Goal: Transaction & Acquisition: Purchase product/service

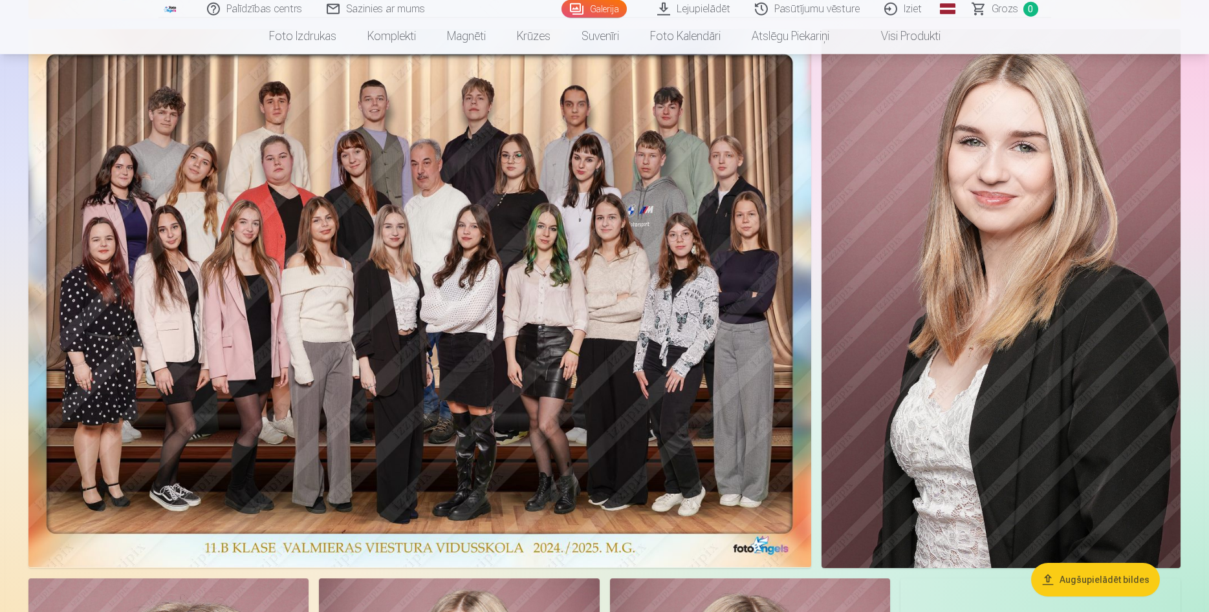
scroll to position [923, 0]
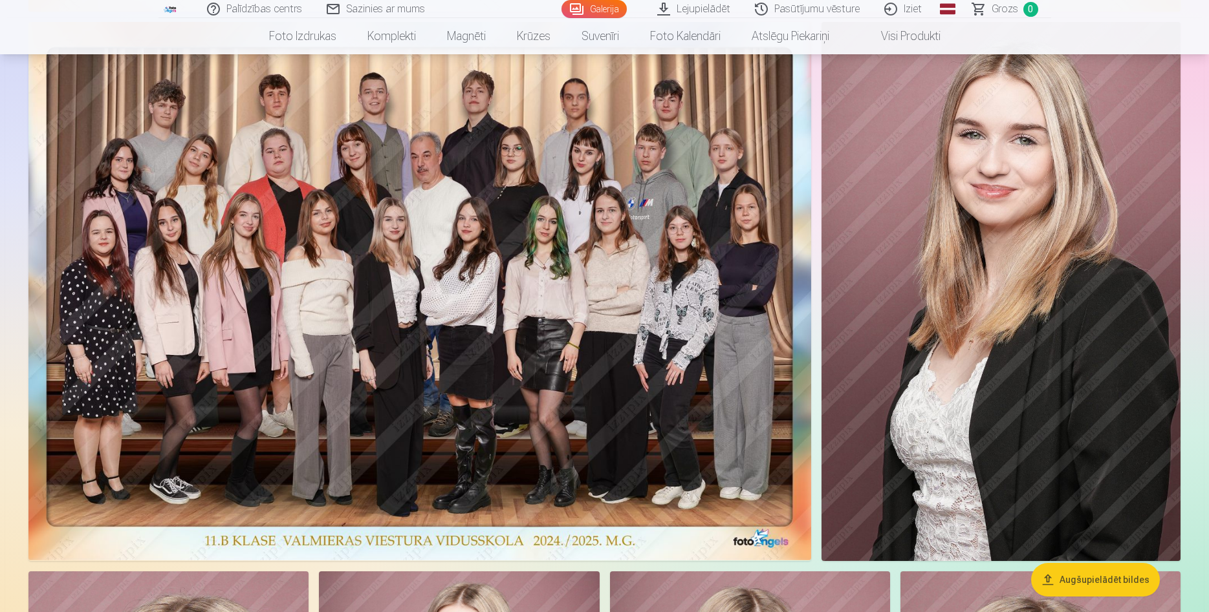
click at [614, 402] on img at bounding box center [419, 291] width 782 height 539
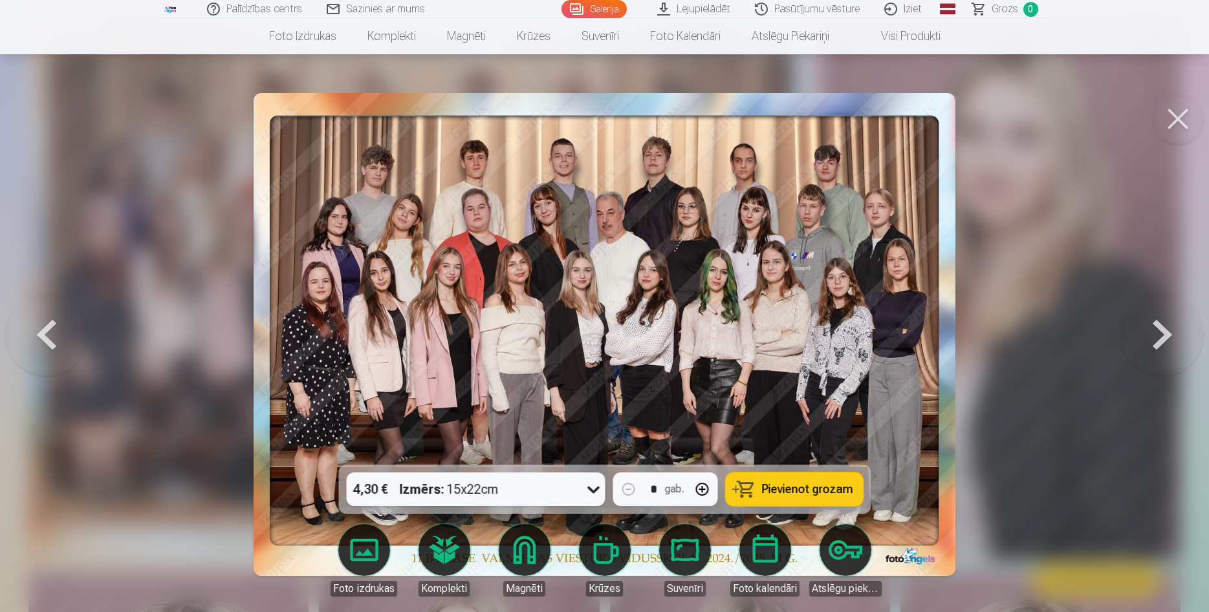
click at [782, 488] on span "Pievienot grozam" at bounding box center [806, 490] width 91 height 12
click at [1185, 121] on button at bounding box center [1178, 119] width 52 height 52
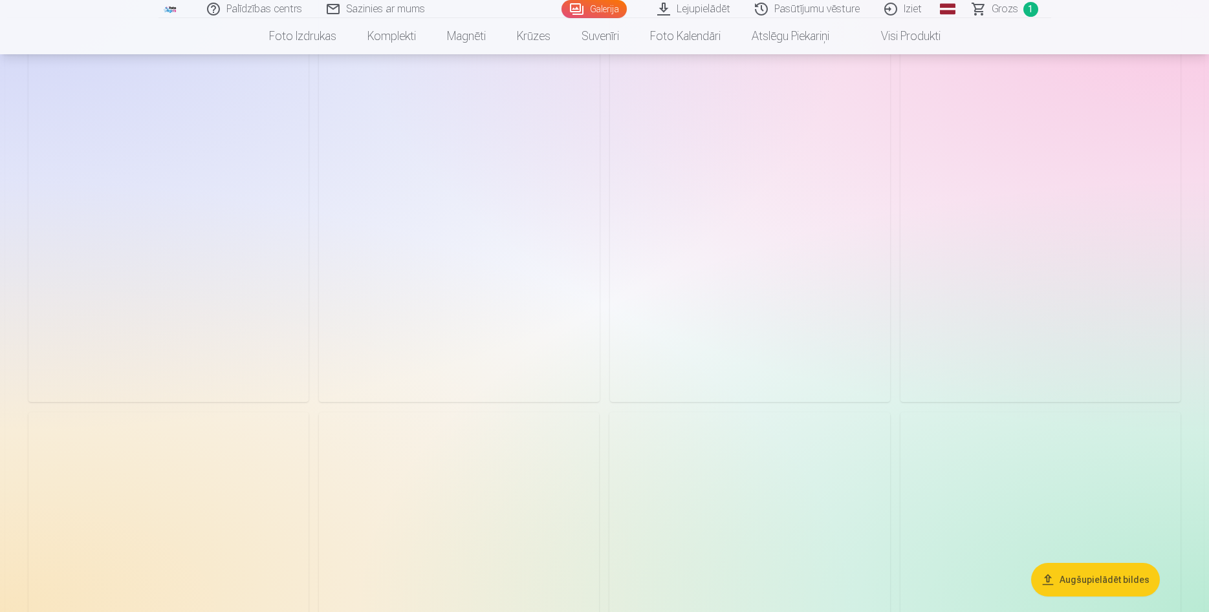
scroll to position [2177, 0]
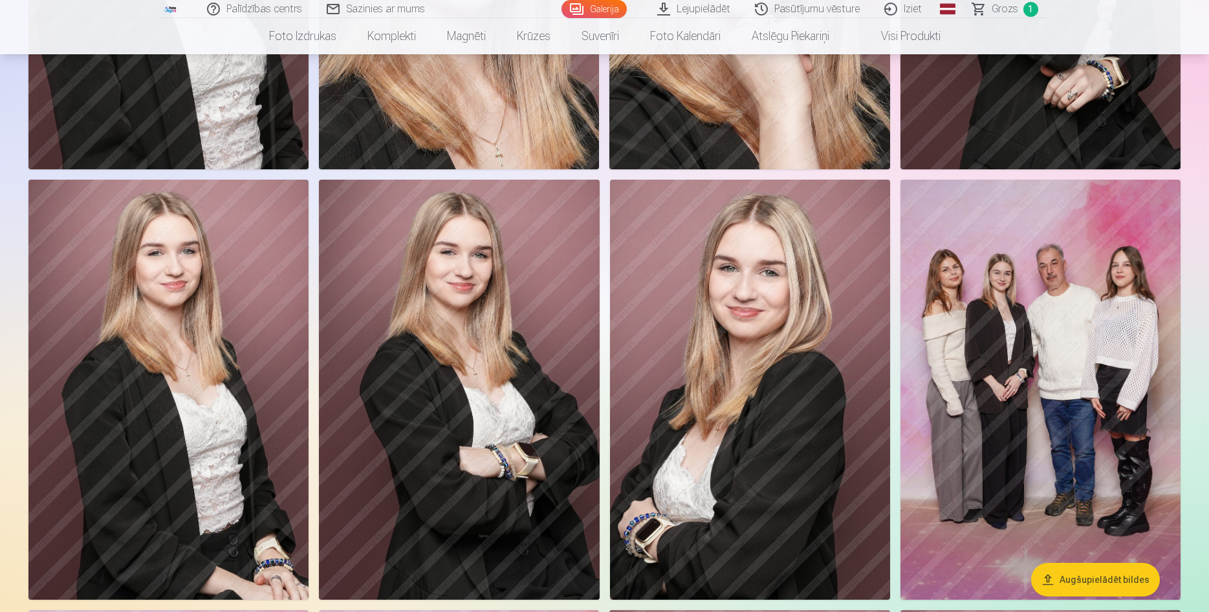
click at [1051, 425] on img at bounding box center [1040, 390] width 280 height 420
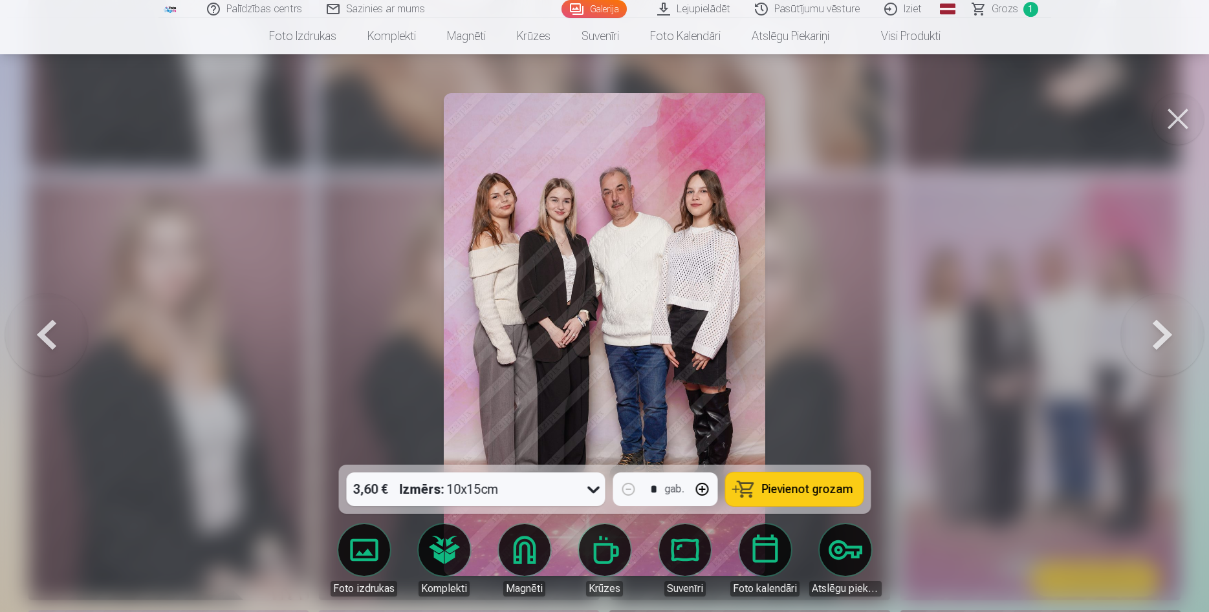
click at [594, 486] on icon at bounding box center [593, 489] width 21 height 21
click at [594, 485] on icon at bounding box center [593, 489] width 21 height 21
click at [798, 491] on span "Pievienot grozam" at bounding box center [806, 490] width 91 height 12
click at [1181, 117] on button at bounding box center [1178, 119] width 52 height 52
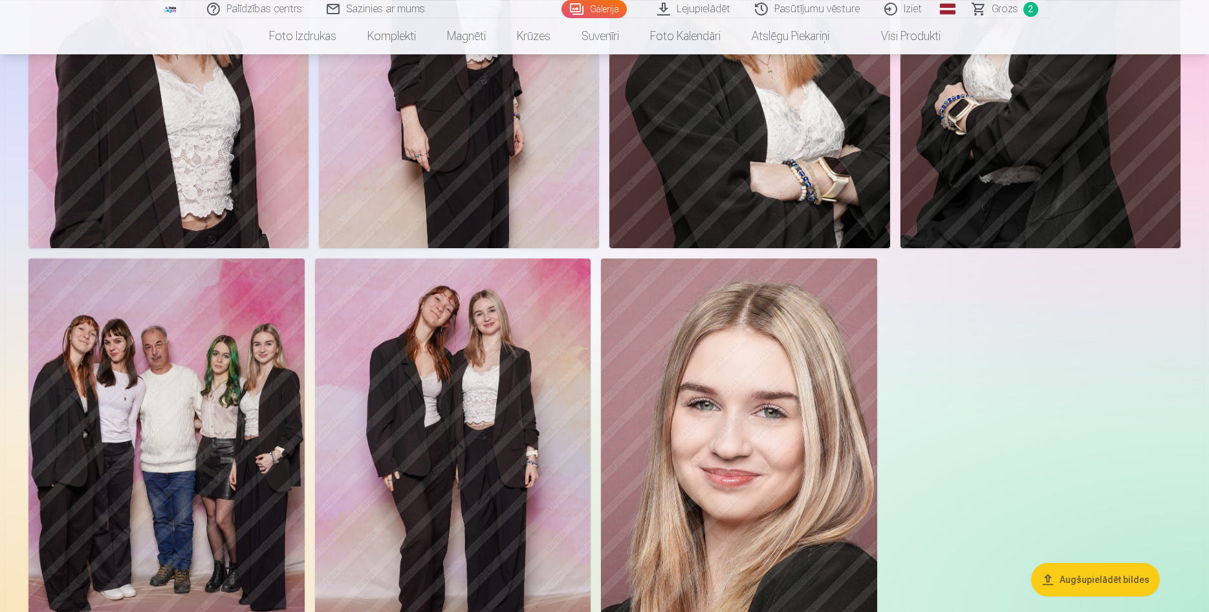
scroll to position [2968, 0]
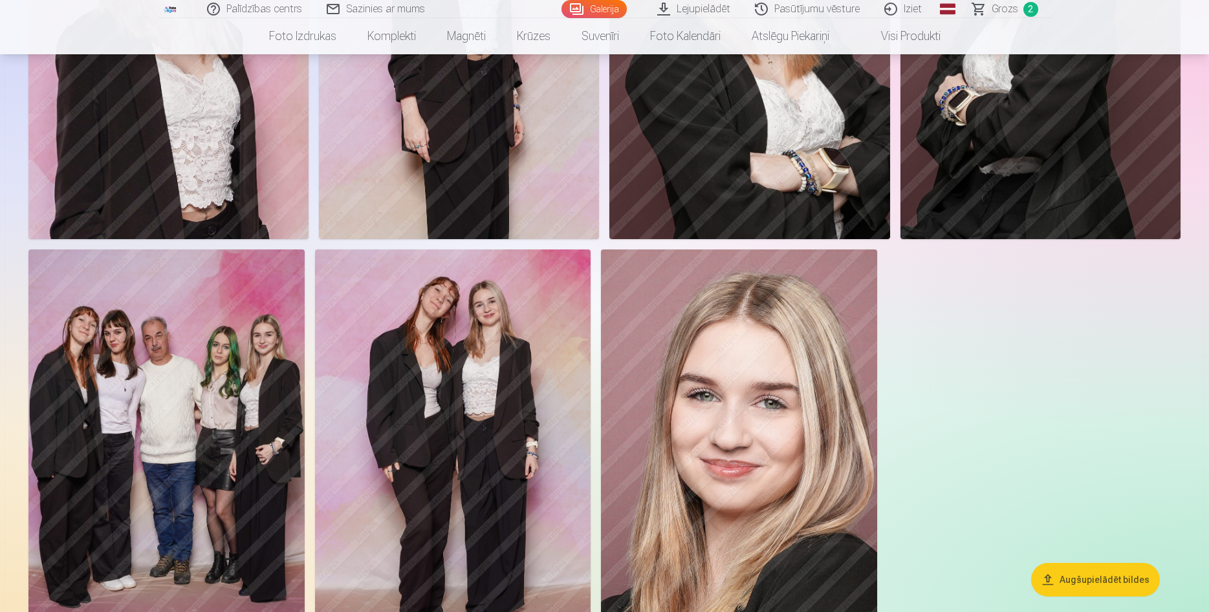
click at [167, 413] on img at bounding box center [166, 457] width 276 height 414
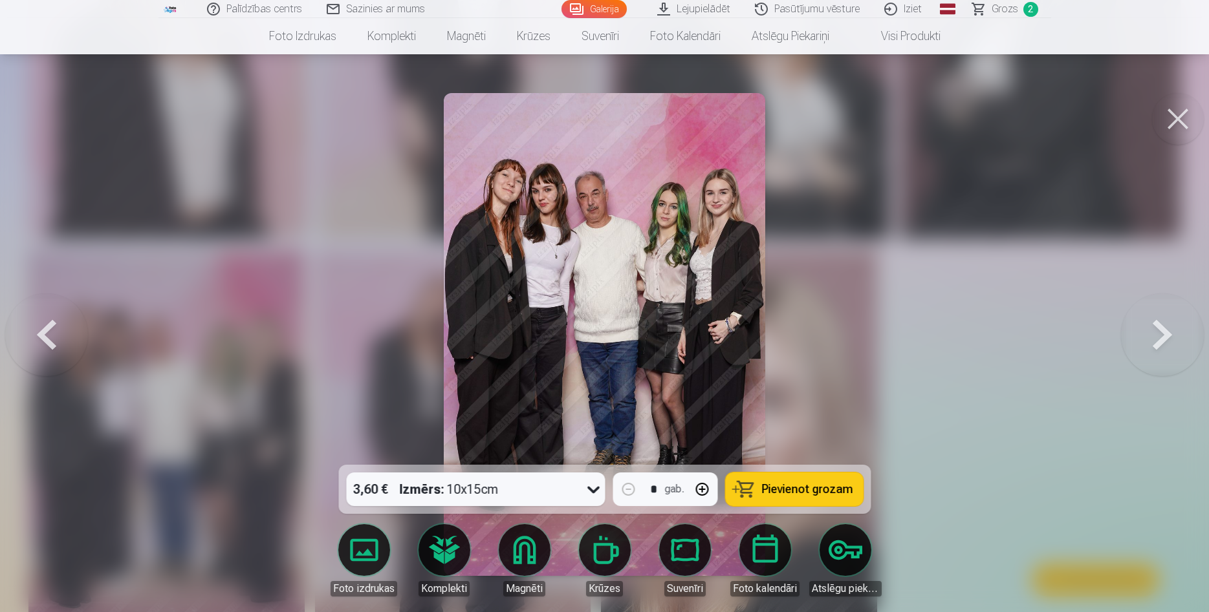
click at [837, 484] on span "Pievienot grozam" at bounding box center [806, 490] width 91 height 12
click at [1177, 125] on button at bounding box center [1178, 119] width 52 height 52
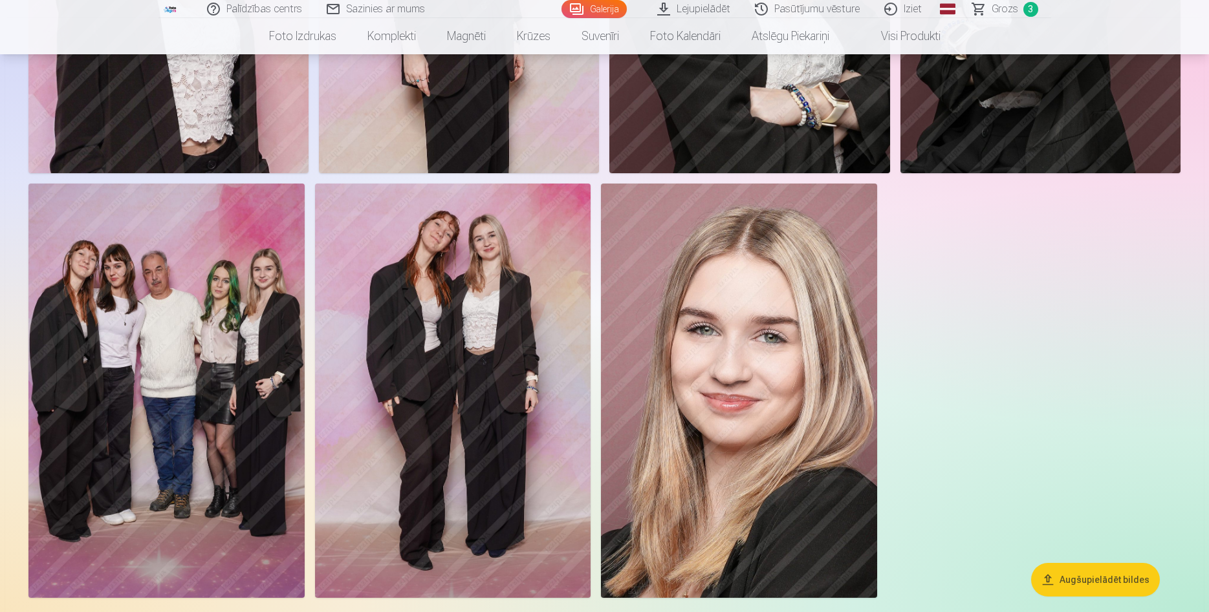
scroll to position [3100, 0]
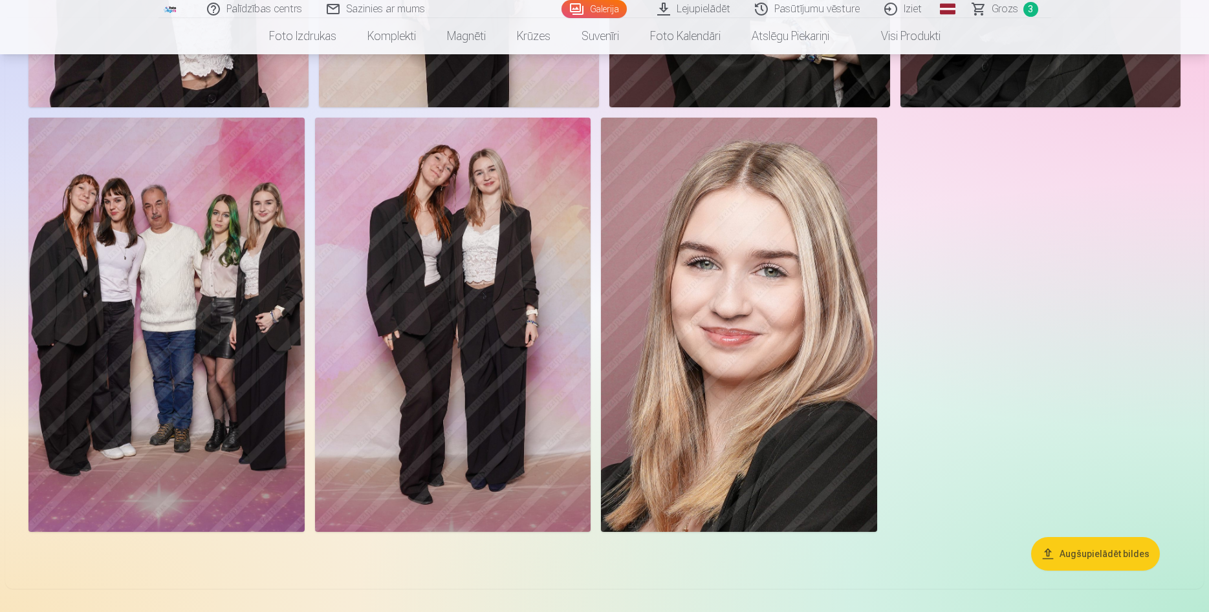
click at [489, 277] on img at bounding box center [453, 325] width 276 height 414
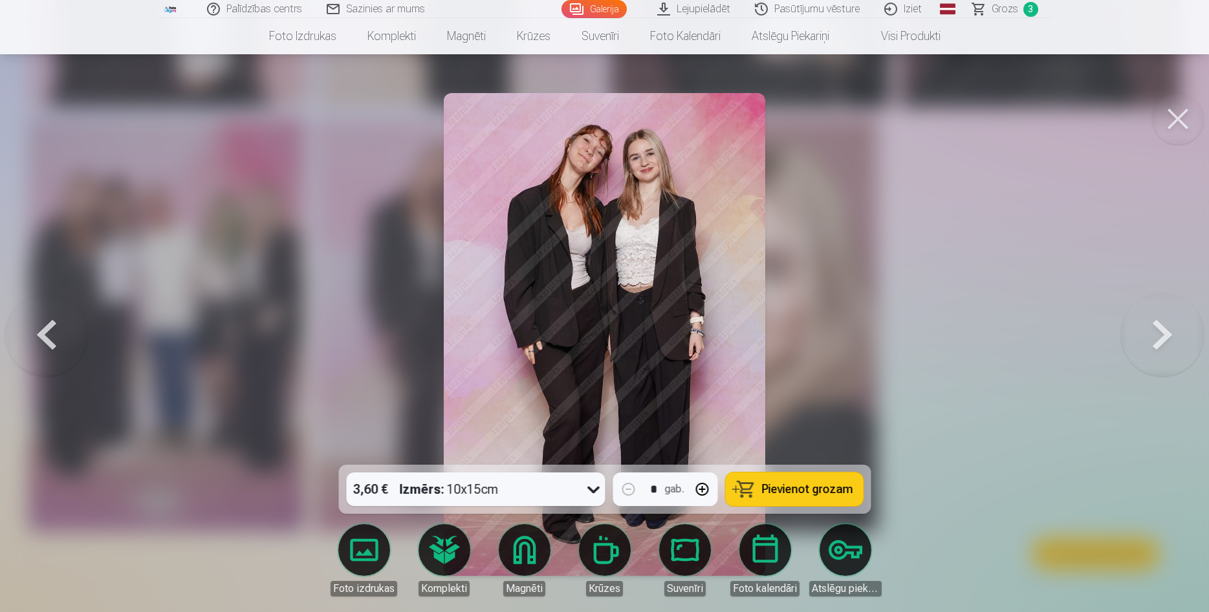
click at [643, 301] on img at bounding box center [605, 334] width 322 height 483
click at [1179, 114] on button at bounding box center [1178, 119] width 52 height 52
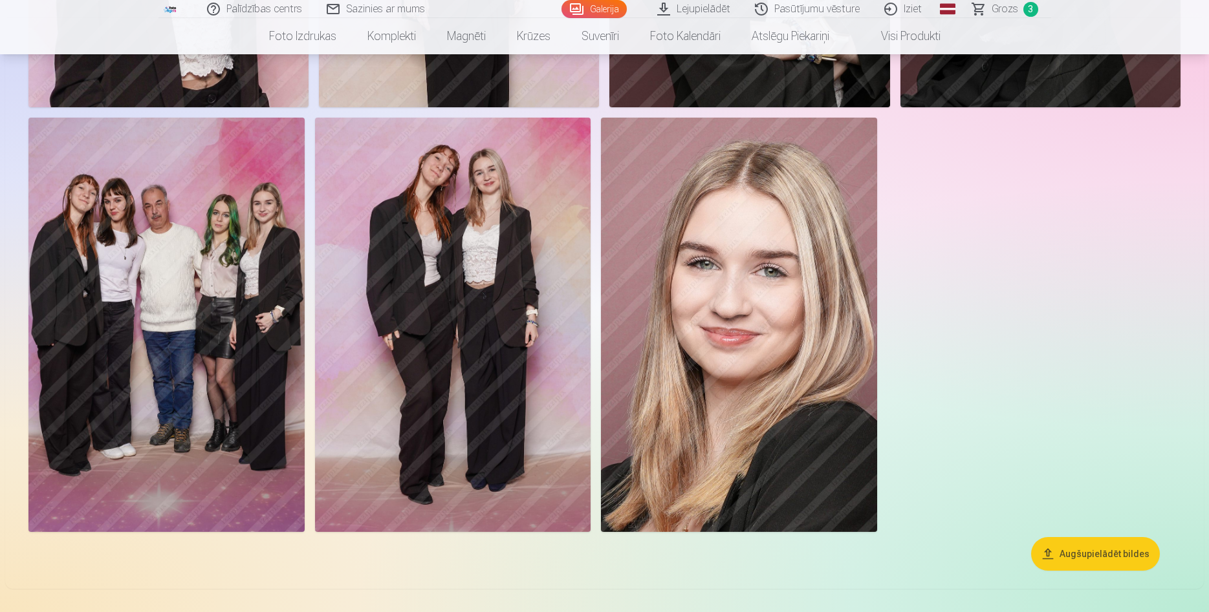
click at [487, 269] on img at bounding box center [453, 325] width 276 height 414
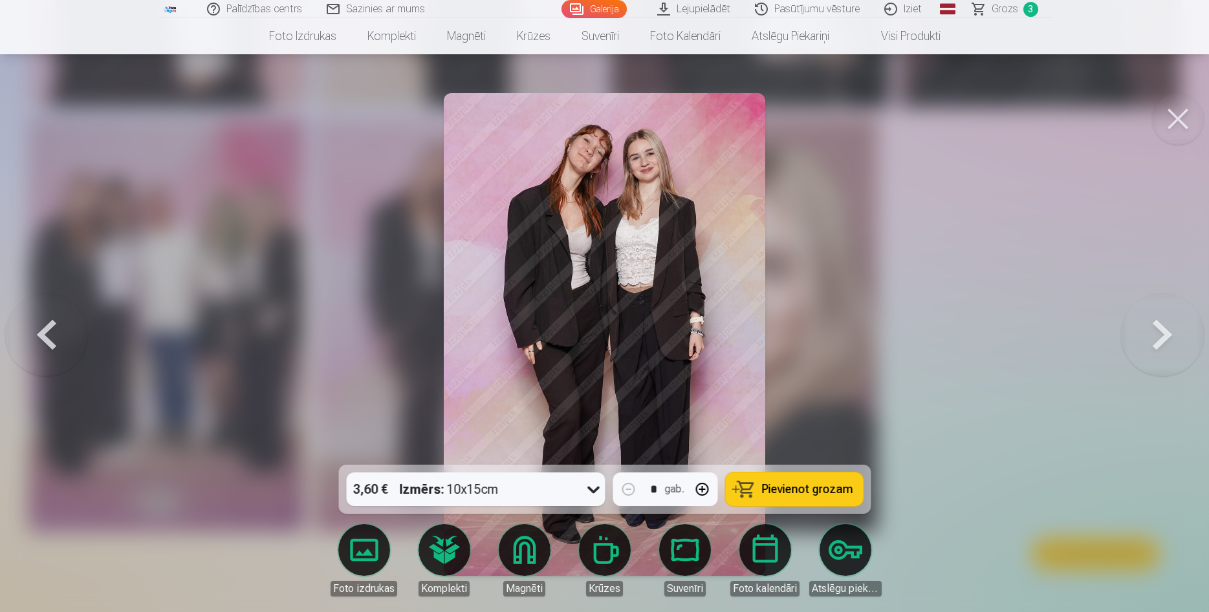
click at [1184, 117] on button at bounding box center [1178, 119] width 52 height 52
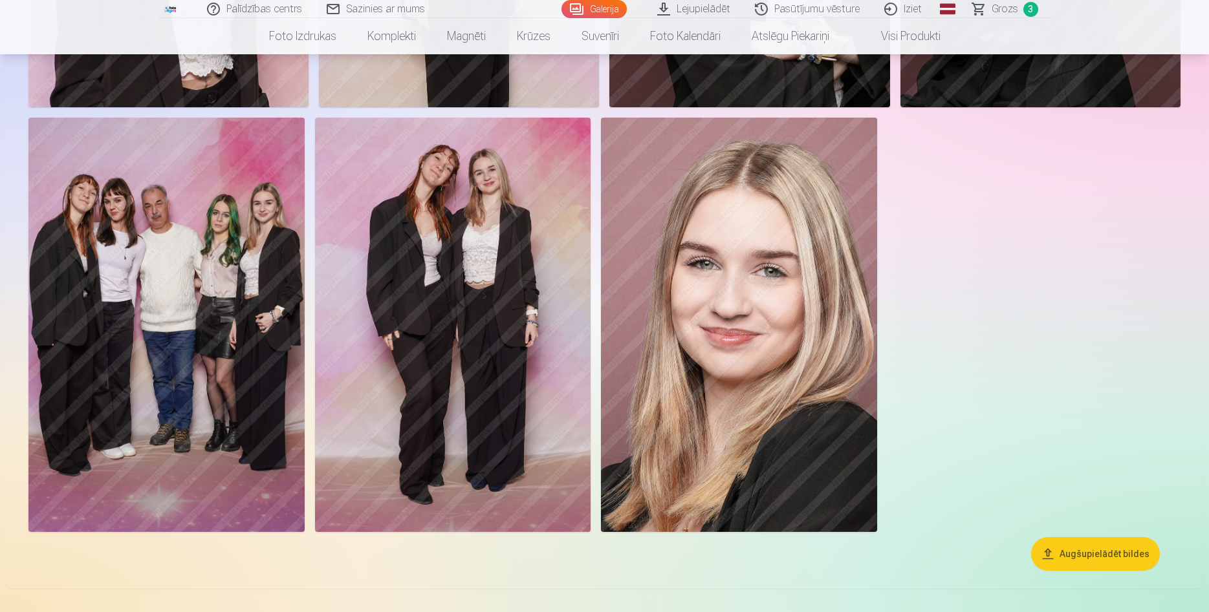
click at [433, 288] on img at bounding box center [453, 325] width 276 height 414
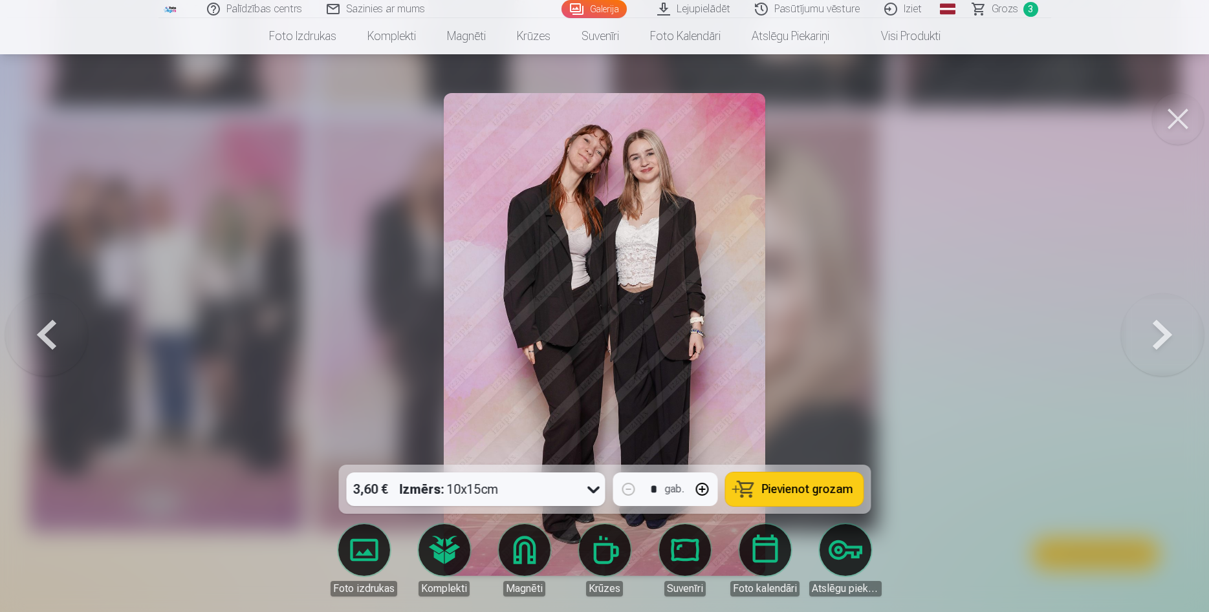
click at [1167, 121] on button at bounding box center [1178, 119] width 52 height 52
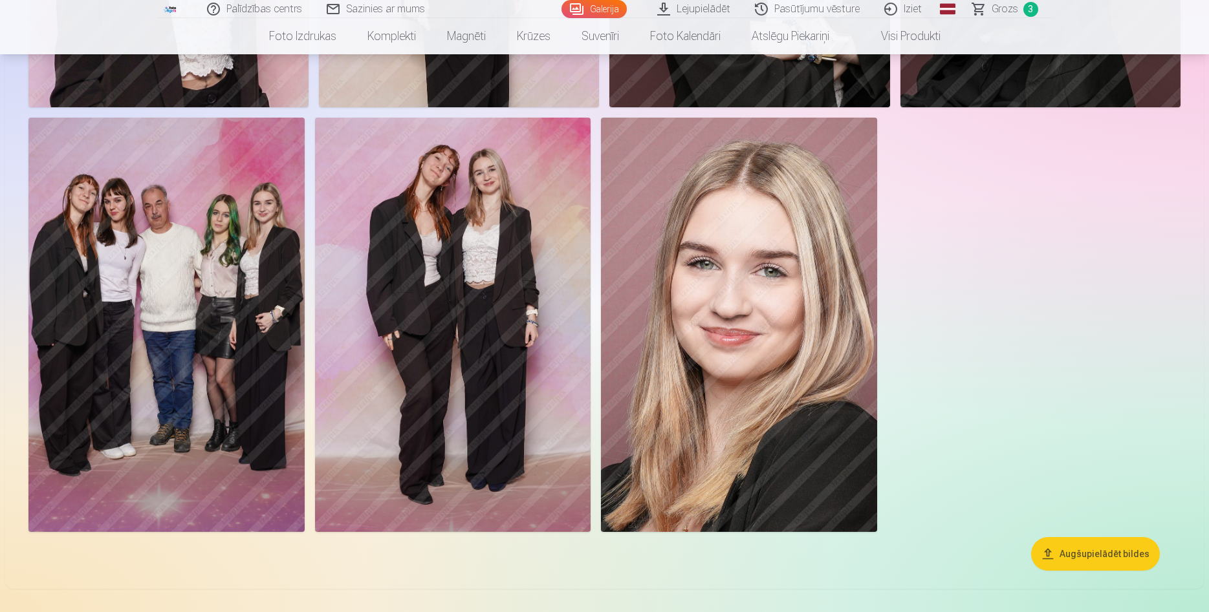
click at [465, 323] on img at bounding box center [453, 325] width 276 height 414
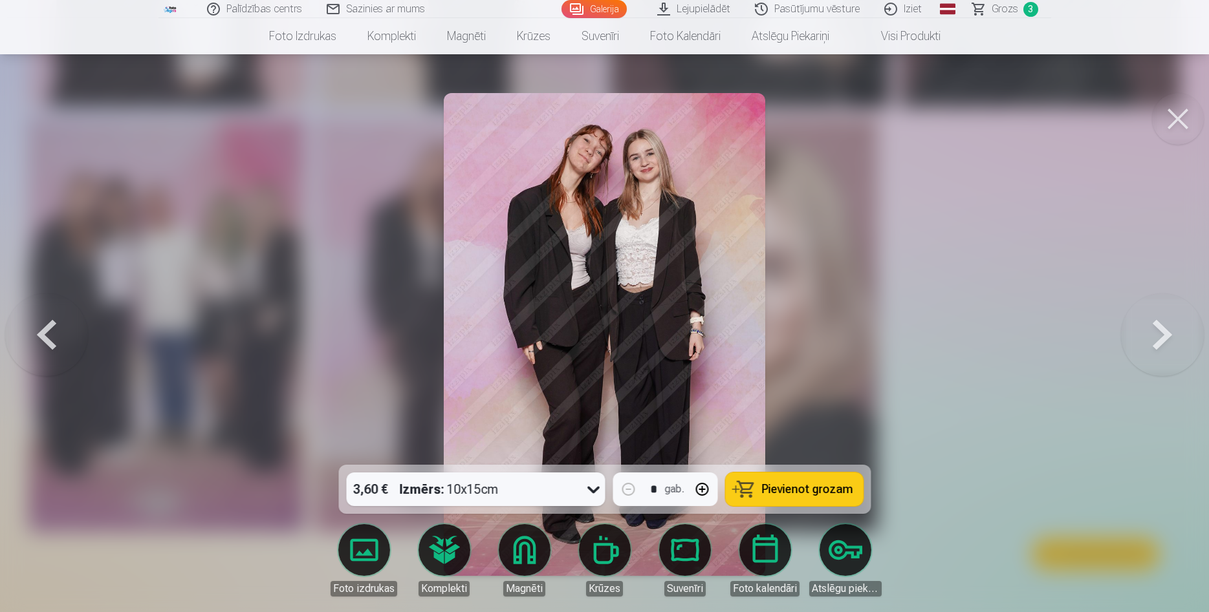
click at [784, 489] on span "Pievienot grozam" at bounding box center [806, 490] width 91 height 12
click at [1186, 115] on button at bounding box center [1178, 119] width 52 height 52
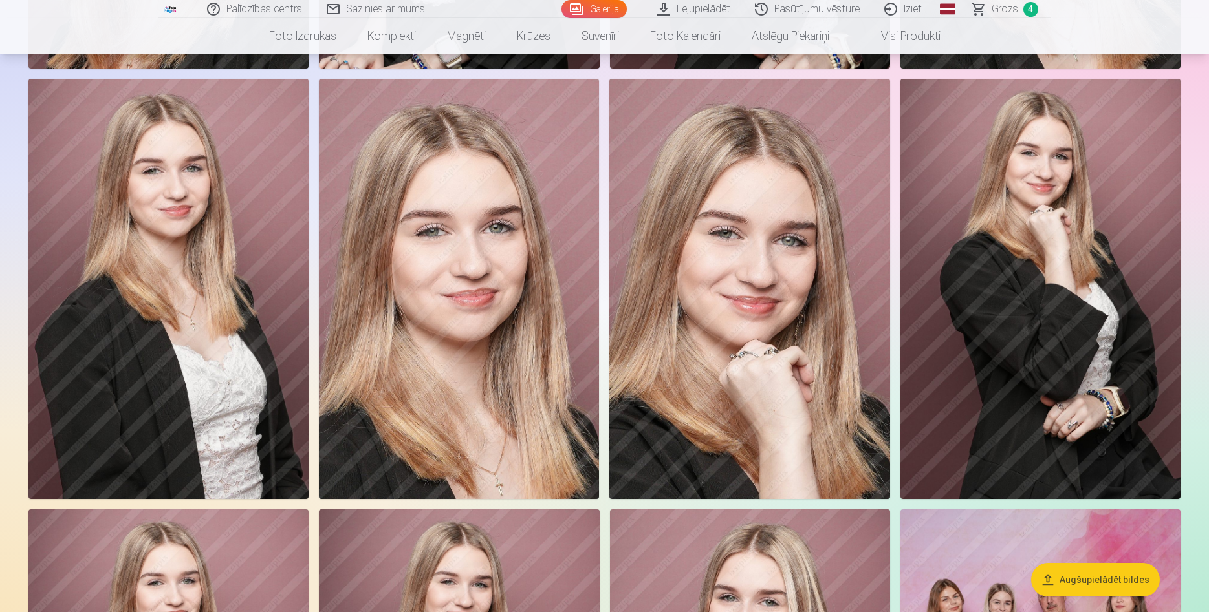
scroll to position [1385, 0]
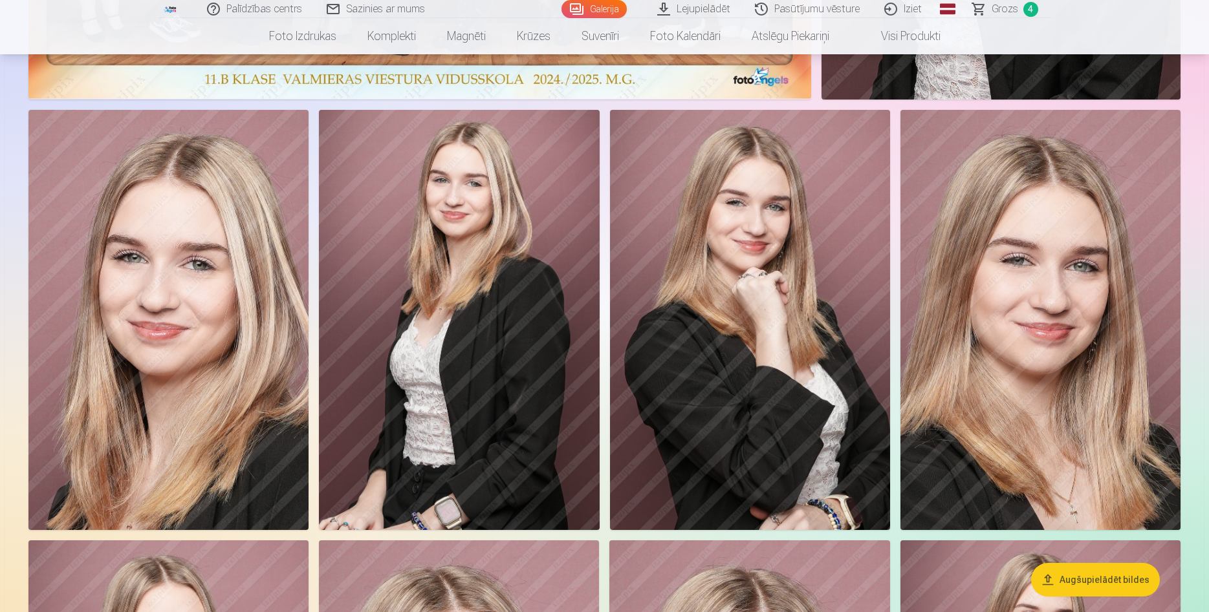
click at [782, 341] on img at bounding box center [750, 320] width 280 height 420
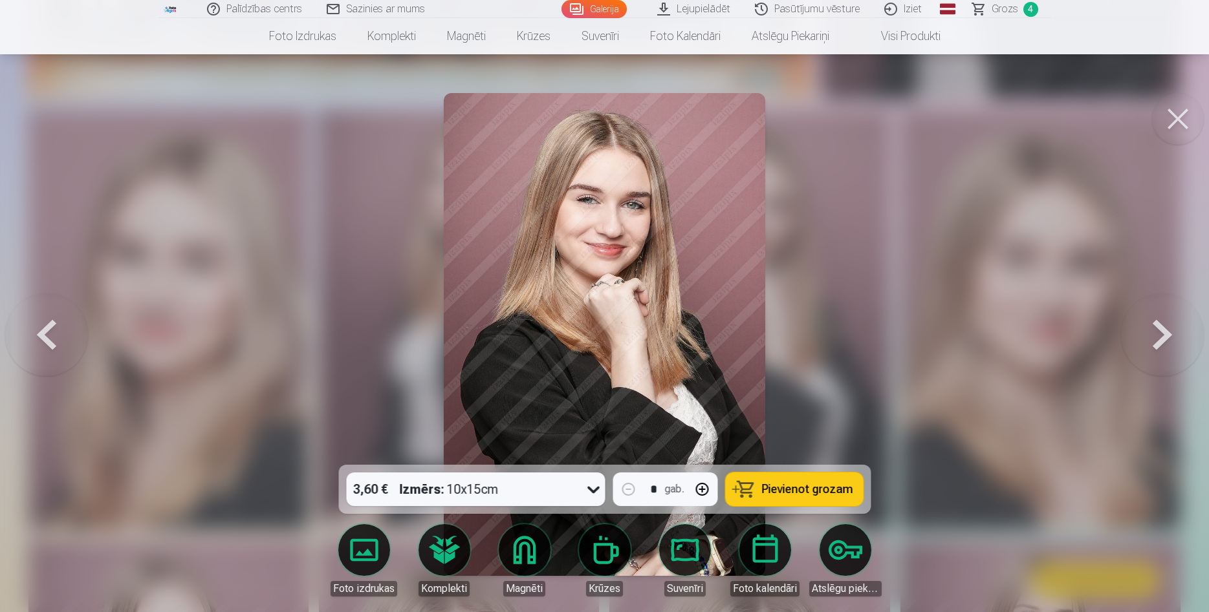
click at [594, 488] on icon at bounding box center [593, 489] width 21 height 21
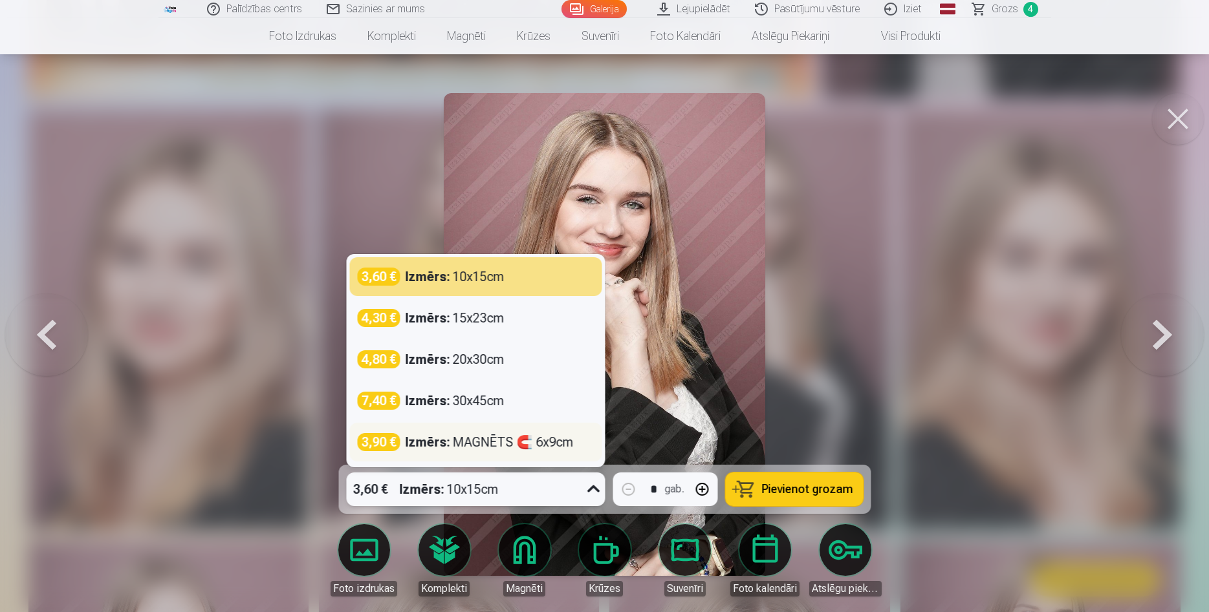
click at [558, 444] on div "Izmērs : MAGNĒTS 🧲 6x9cm" at bounding box center [489, 442] width 168 height 18
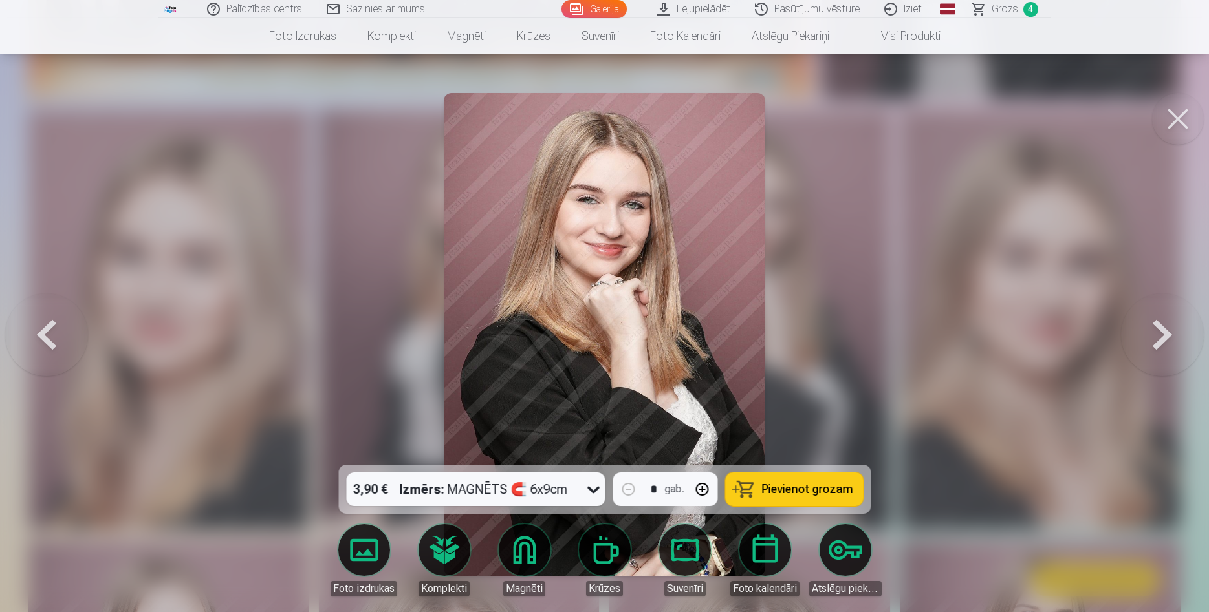
click at [1183, 121] on button at bounding box center [1178, 119] width 52 height 52
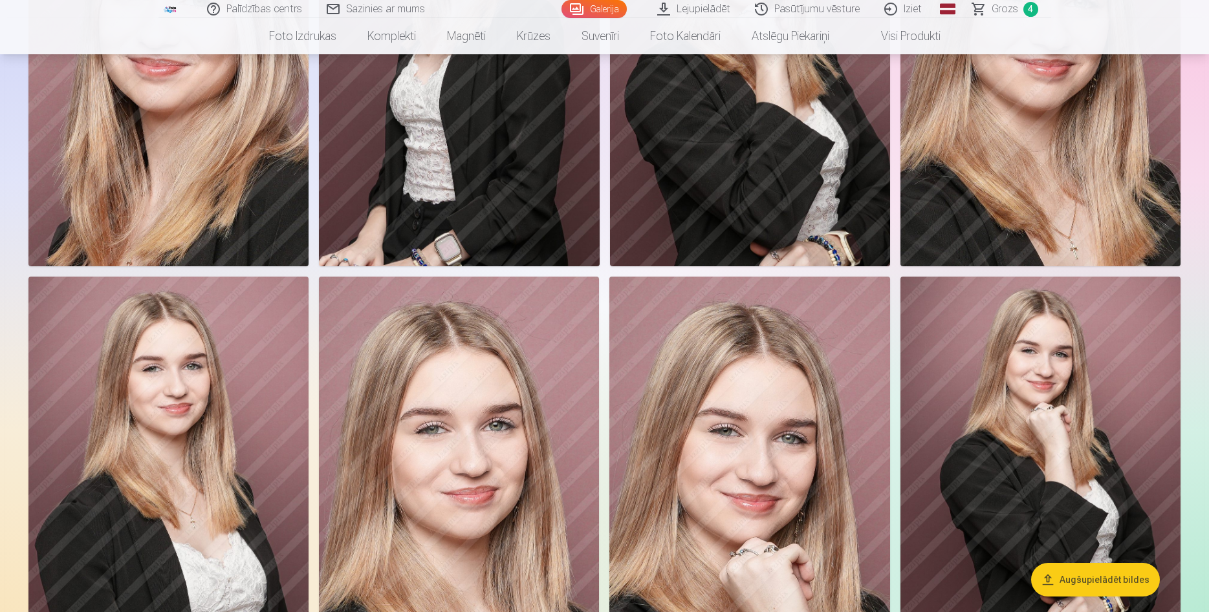
scroll to position [1517, 0]
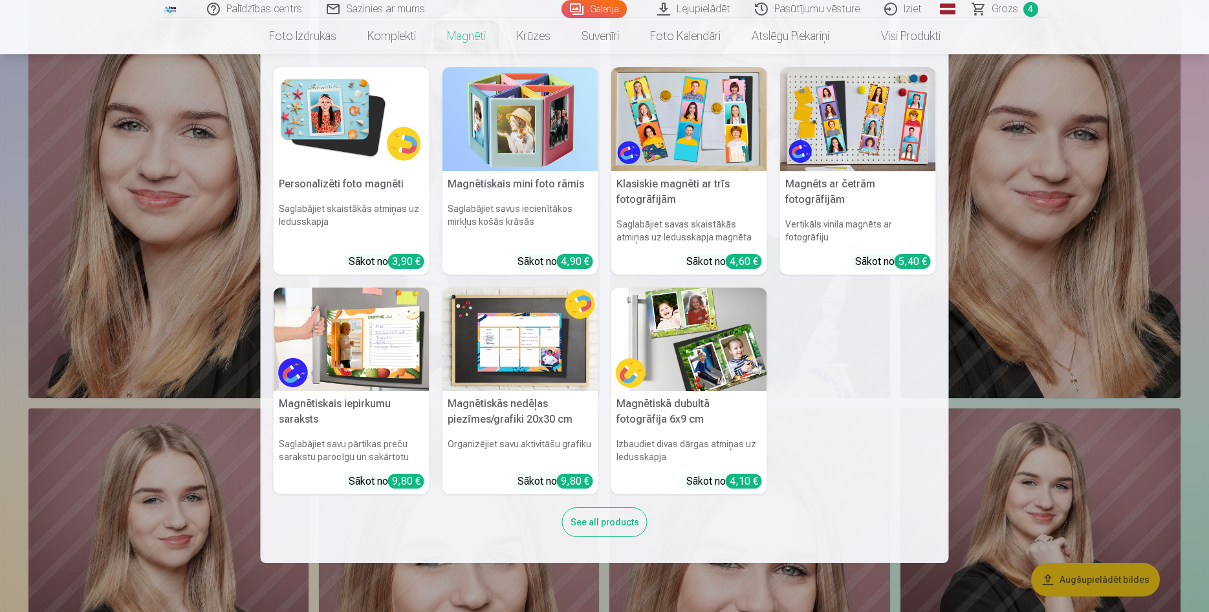
click at [471, 29] on link "Magnēti" at bounding box center [466, 36] width 70 height 36
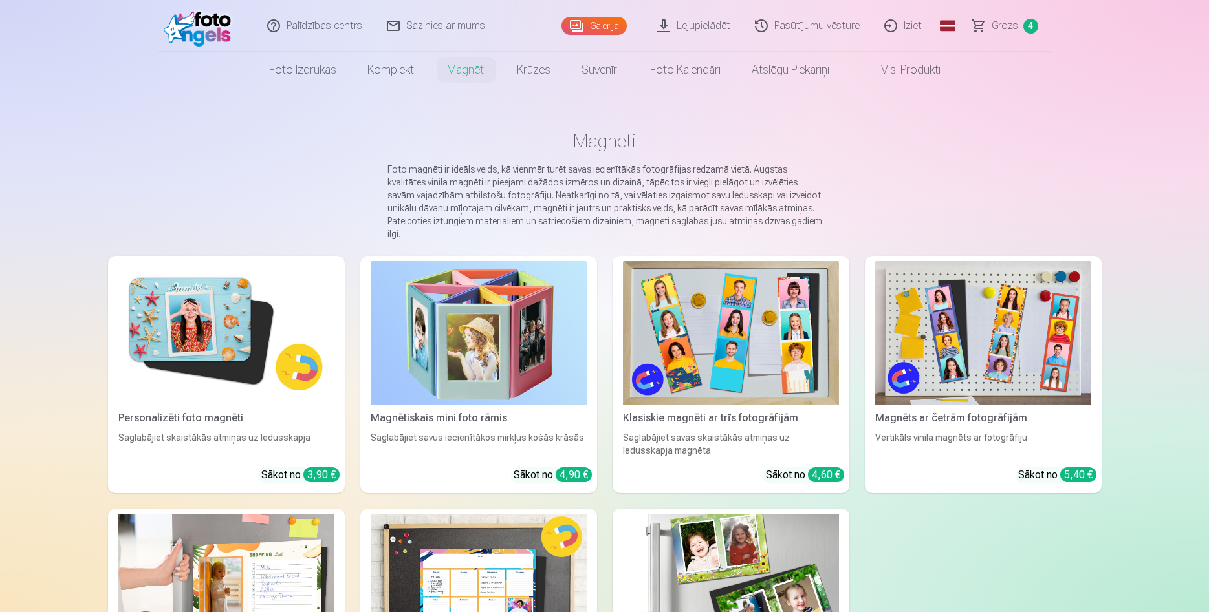
click at [219, 305] on img at bounding box center [226, 333] width 216 height 144
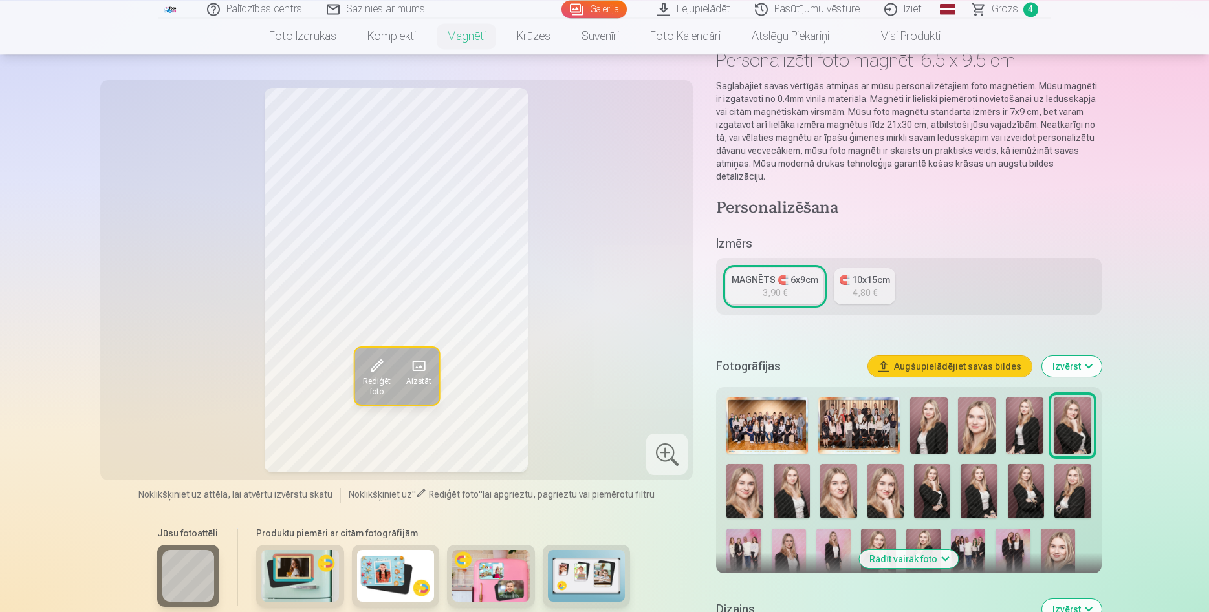
scroll to position [132, 0]
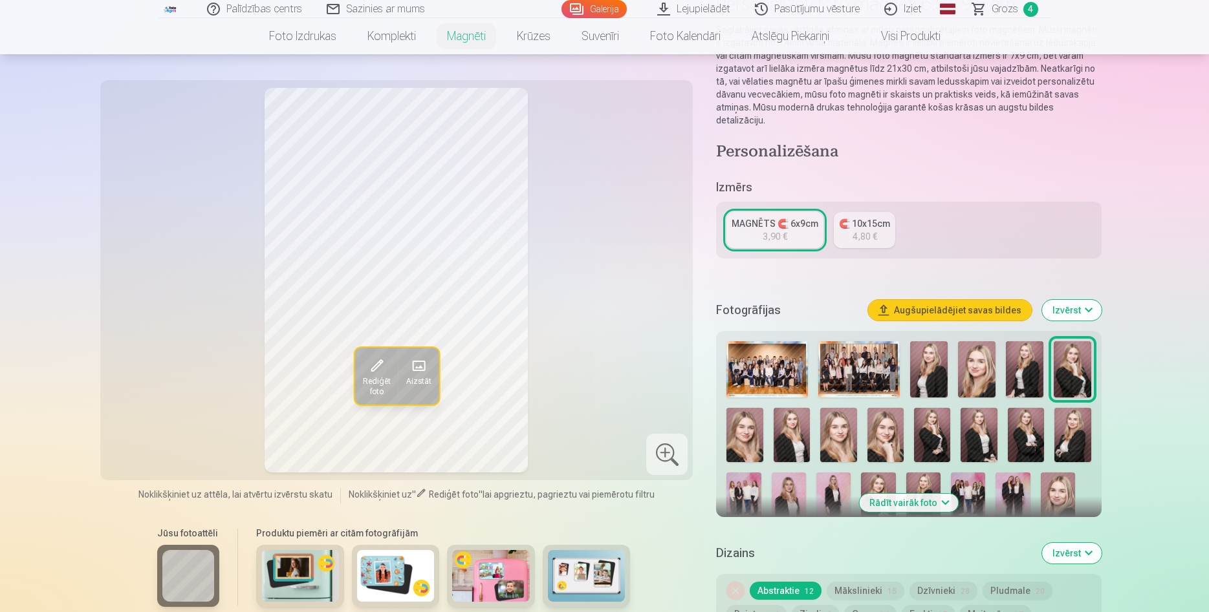
click at [1032, 422] on img at bounding box center [1025, 435] width 36 height 55
click at [1073, 418] on img at bounding box center [1072, 435] width 36 height 55
click at [1033, 422] on img at bounding box center [1025, 435] width 36 height 55
click at [1073, 418] on img at bounding box center [1072, 435] width 36 height 55
click at [1028, 419] on img at bounding box center [1025, 435] width 36 height 55
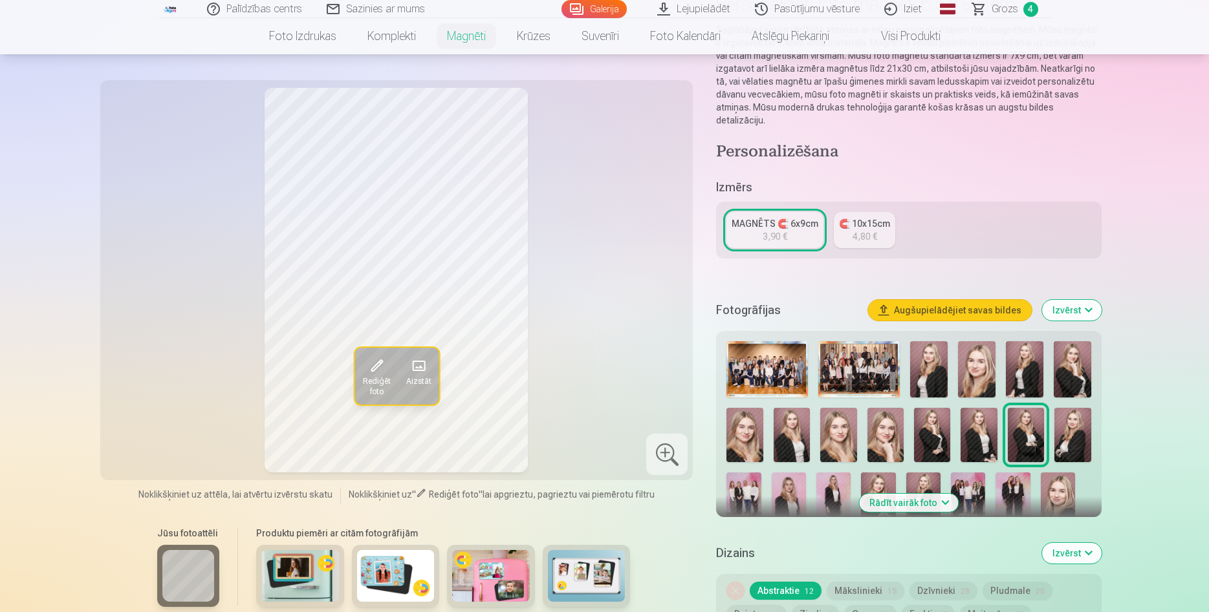
click at [1058, 409] on img at bounding box center [1072, 435] width 36 height 55
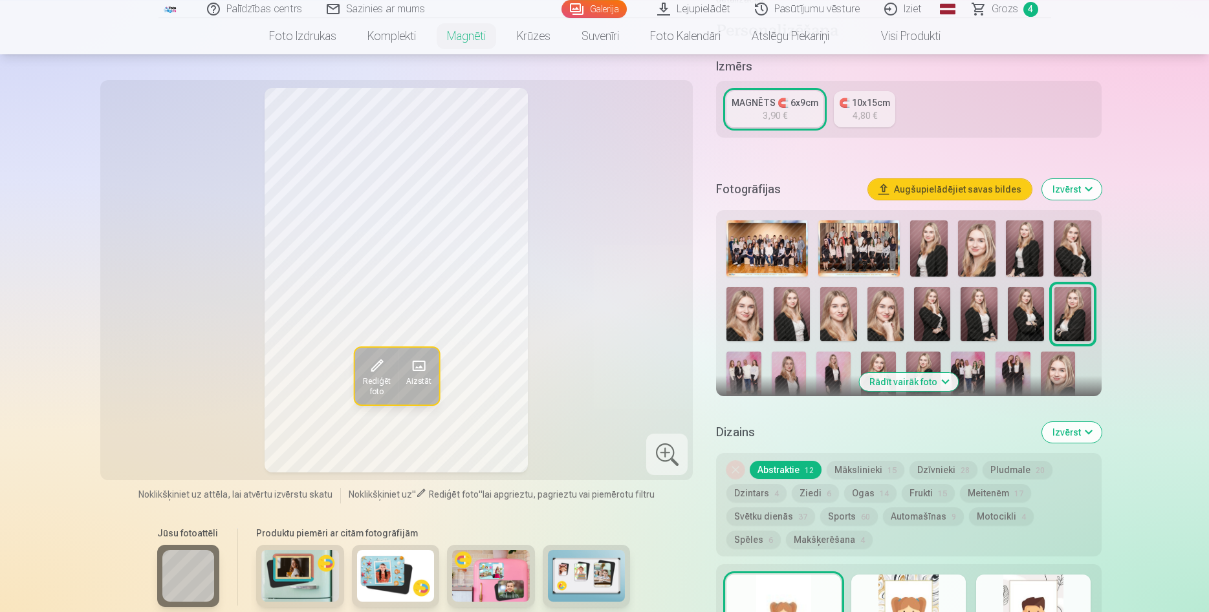
scroll to position [264, 0]
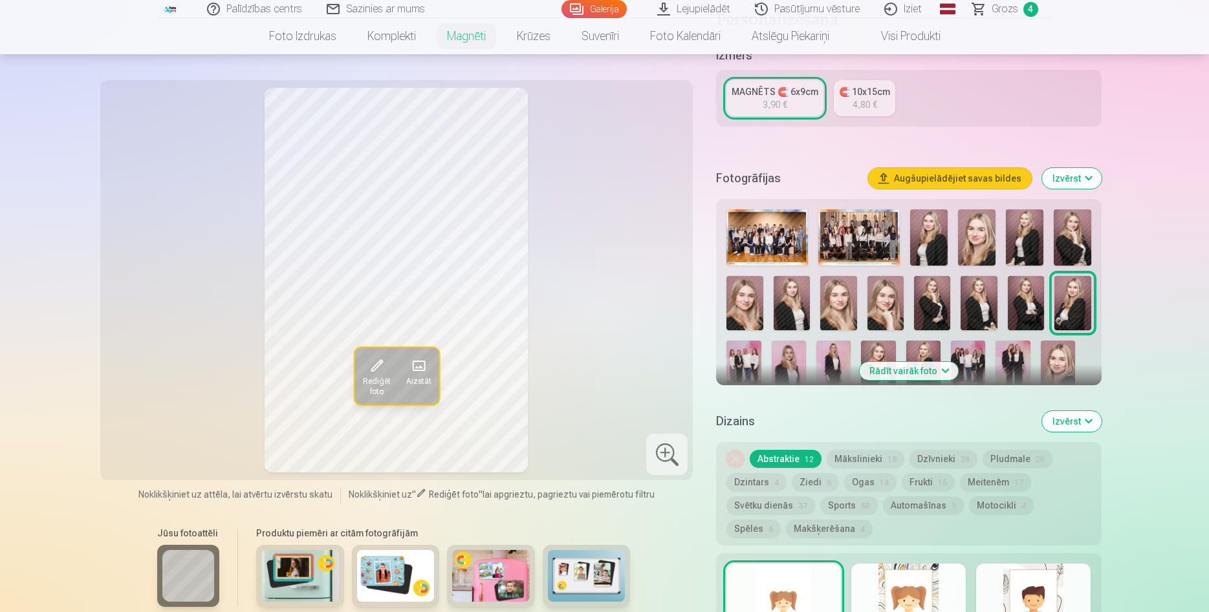
click at [1066, 349] on img at bounding box center [1057, 367] width 34 height 52
click at [927, 341] on img at bounding box center [923, 367] width 34 height 52
click at [1084, 285] on img at bounding box center [1072, 303] width 36 height 55
click at [883, 341] on img at bounding box center [878, 367] width 34 height 52
click at [924, 341] on div at bounding box center [923, 367] width 34 height 52
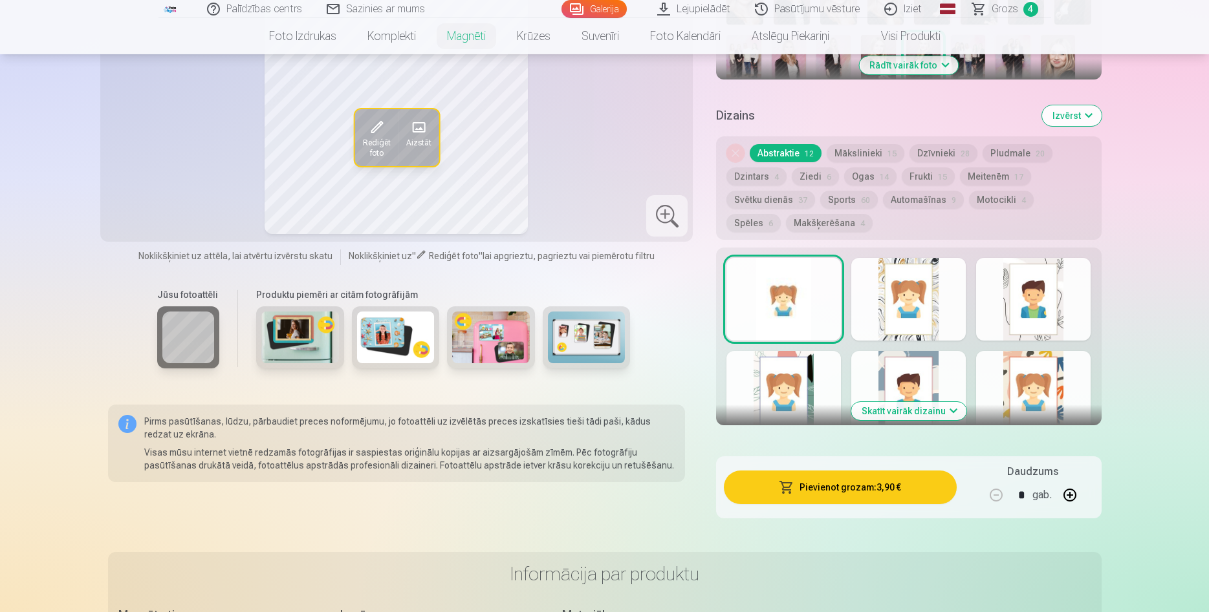
scroll to position [594, 0]
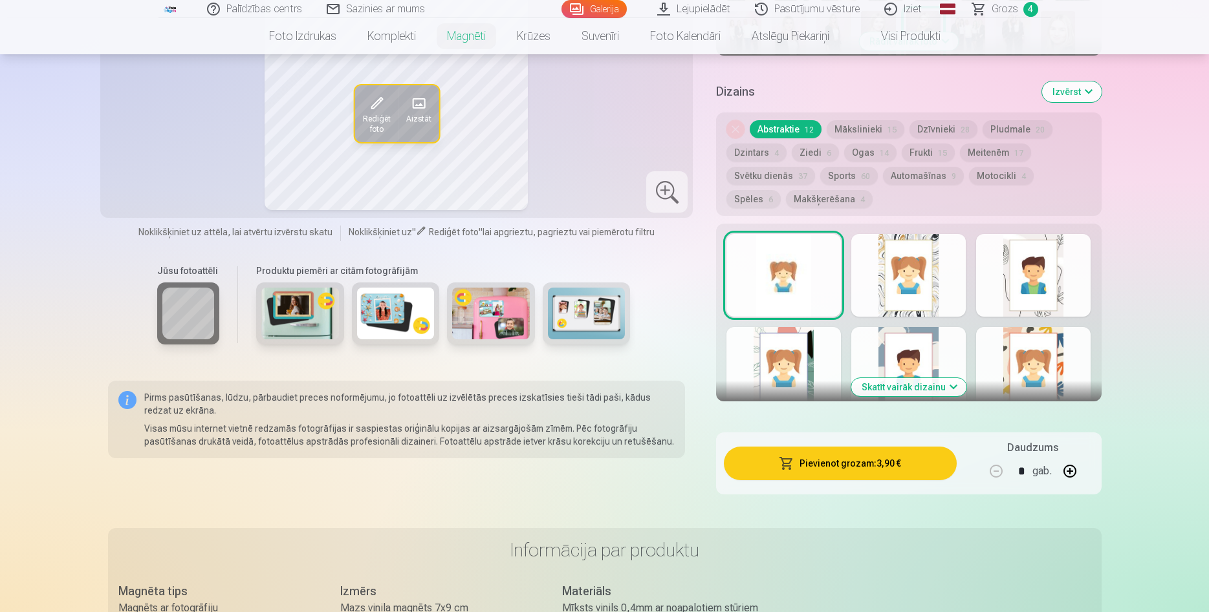
click at [833, 452] on button "Pievienot grozam : 3,90 €" at bounding box center [840, 464] width 232 height 34
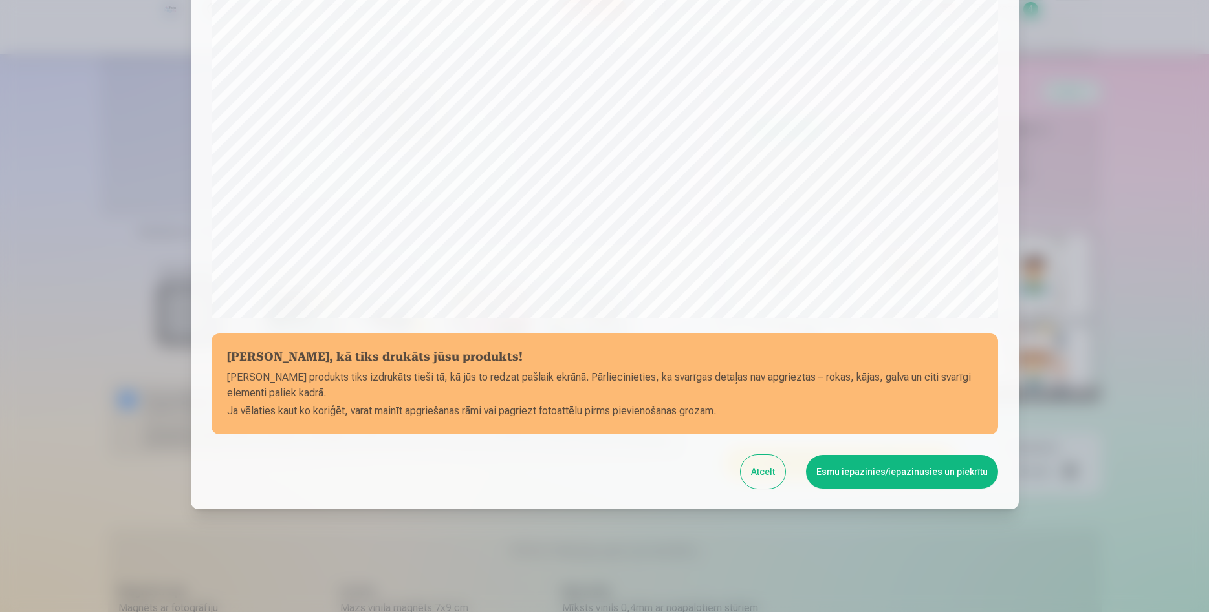
scroll to position [319, 0]
click at [910, 472] on button "Esmu iepazinies/iepazinusies un piekrītu" at bounding box center [902, 472] width 192 height 34
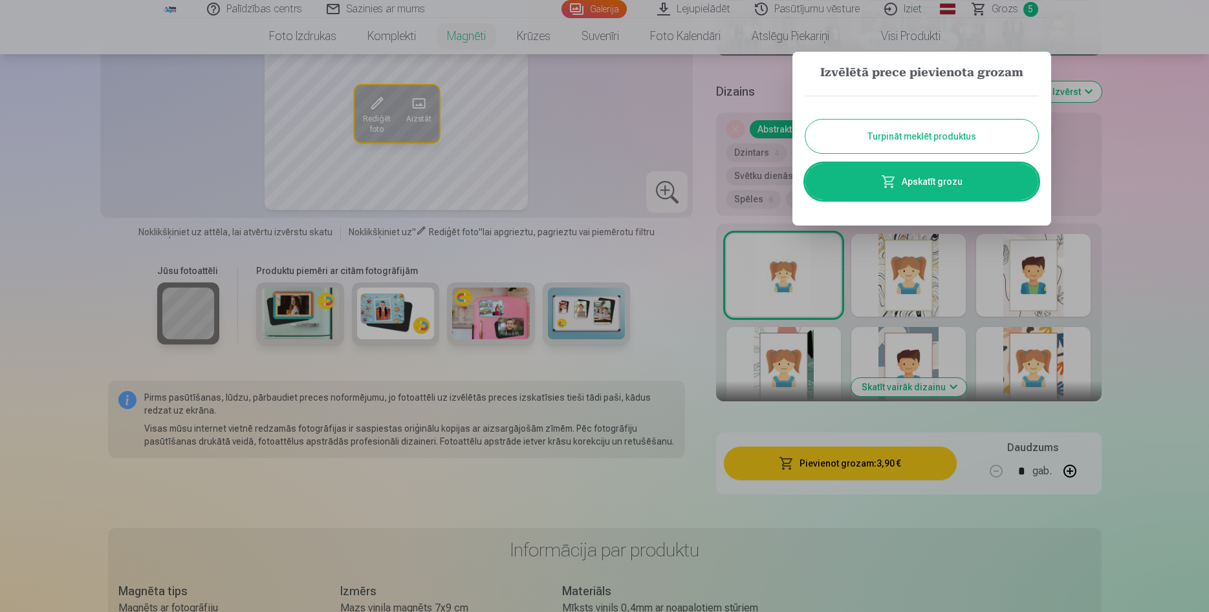
click at [1158, 189] on div at bounding box center [604, 306] width 1209 height 612
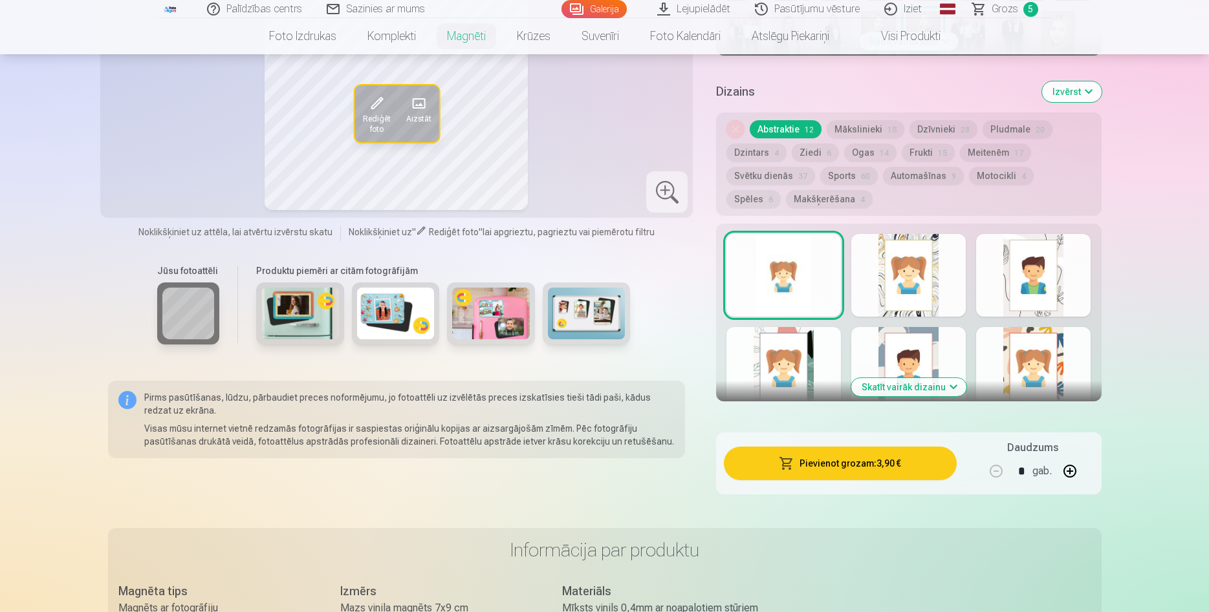
click at [1007, 7] on span "Grozs" at bounding box center [1004, 9] width 27 height 16
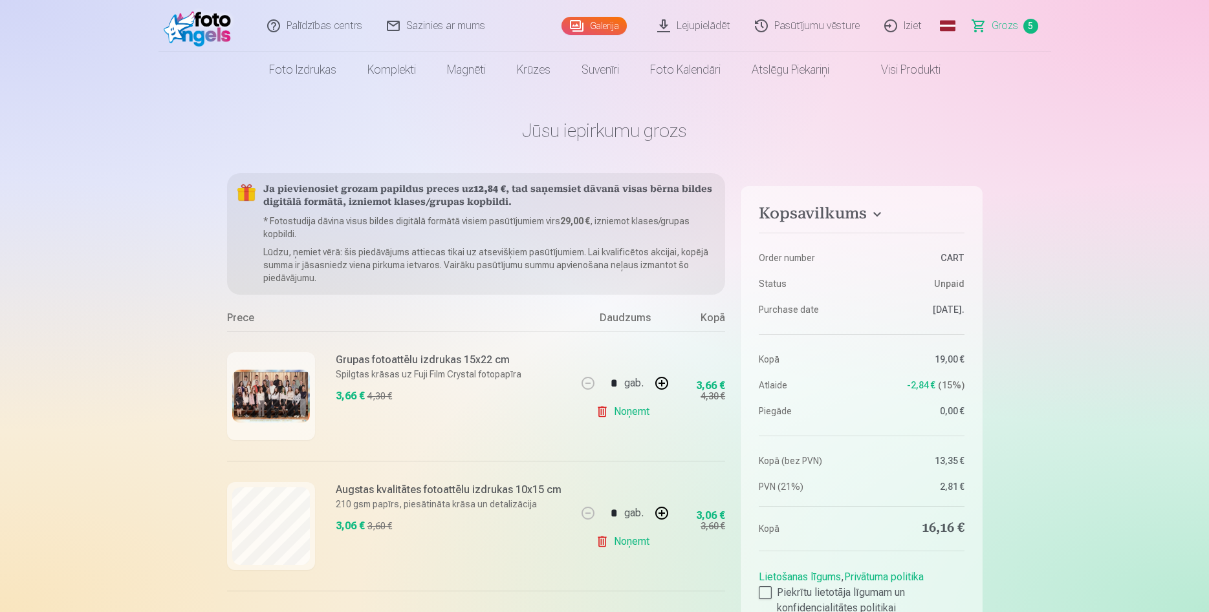
click at [220, 27] on img at bounding box center [201, 25] width 74 height 41
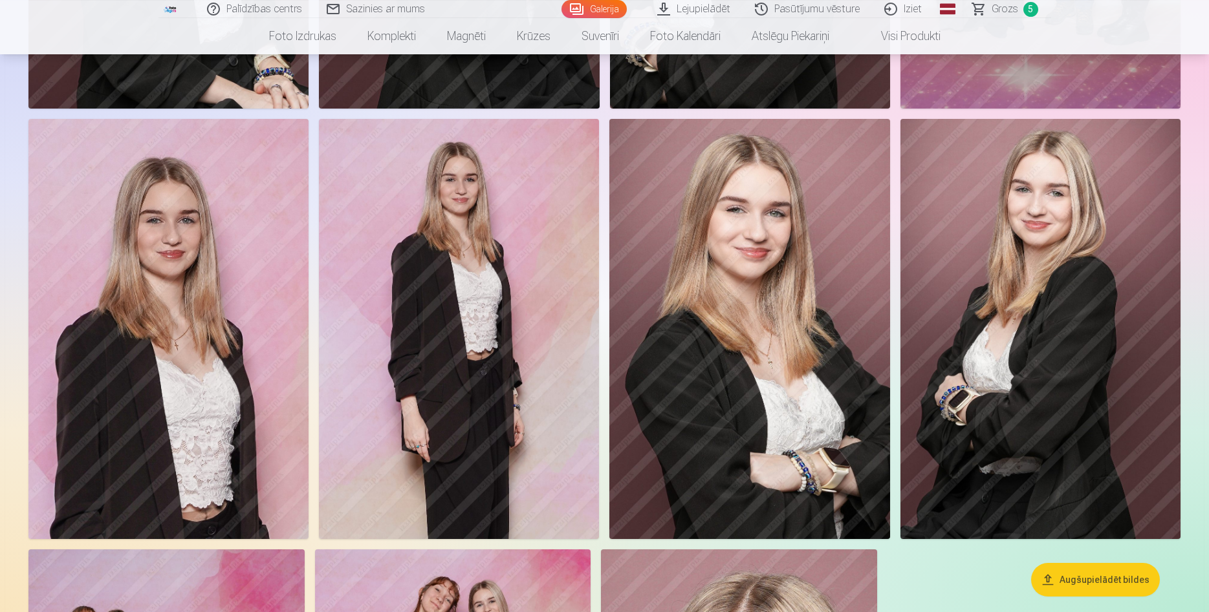
scroll to position [2638, 0]
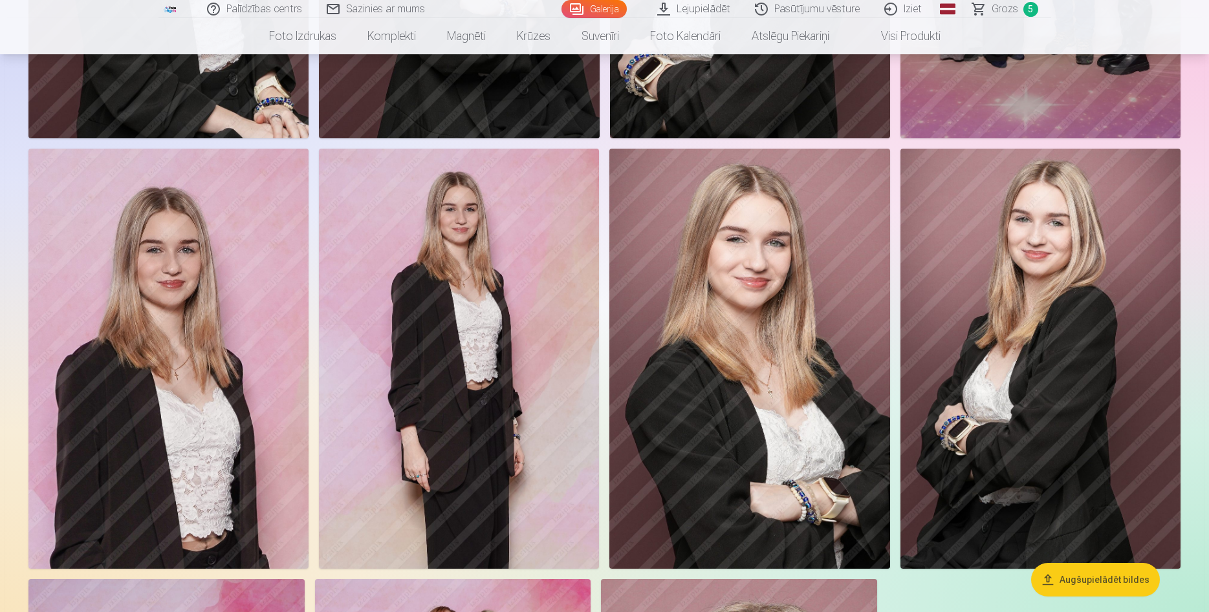
click at [1041, 344] on img at bounding box center [1040, 359] width 280 height 420
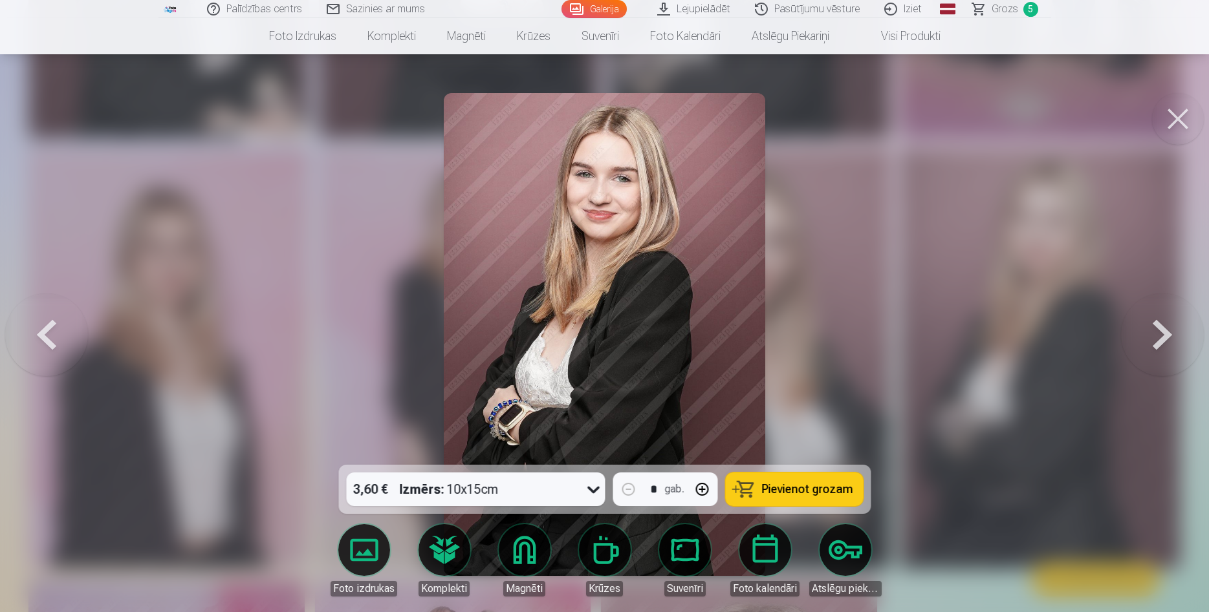
click at [837, 489] on span "Pievienot grozam" at bounding box center [806, 490] width 91 height 12
click at [1177, 113] on button at bounding box center [1178, 119] width 52 height 52
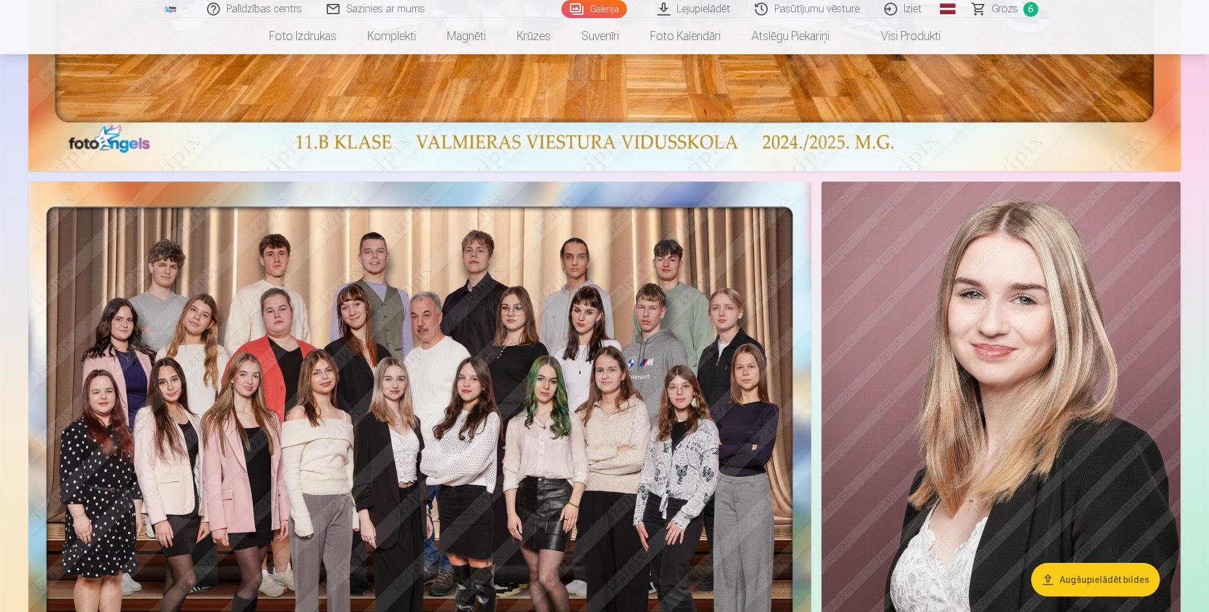
scroll to position [660, 0]
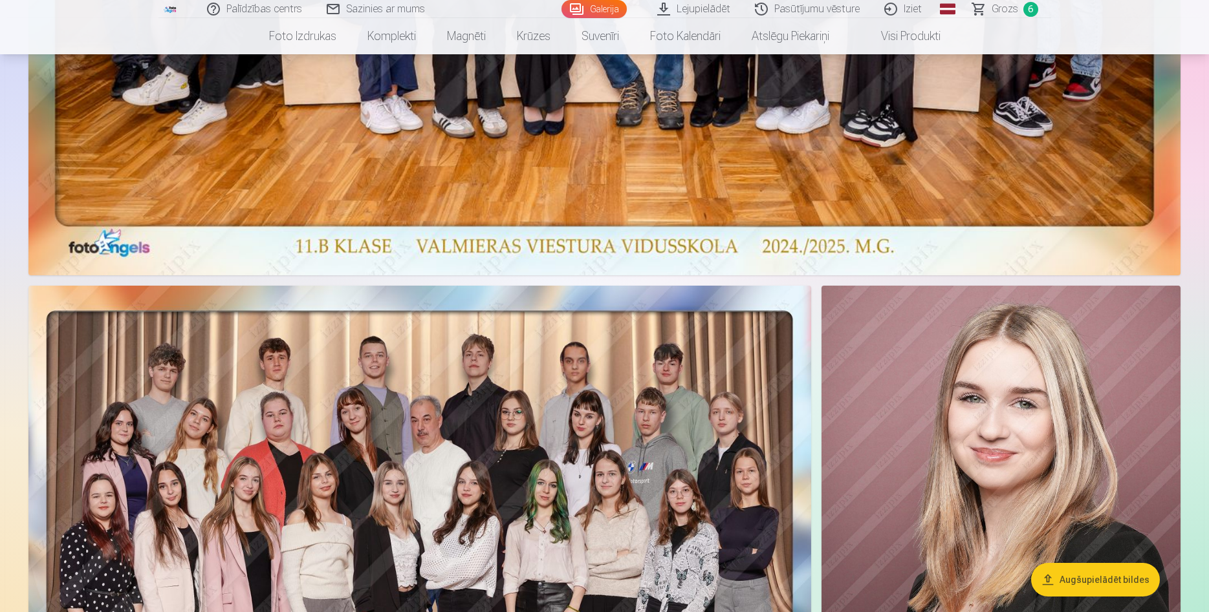
click at [1000, 5] on span "Grozs" at bounding box center [1004, 9] width 27 height 16
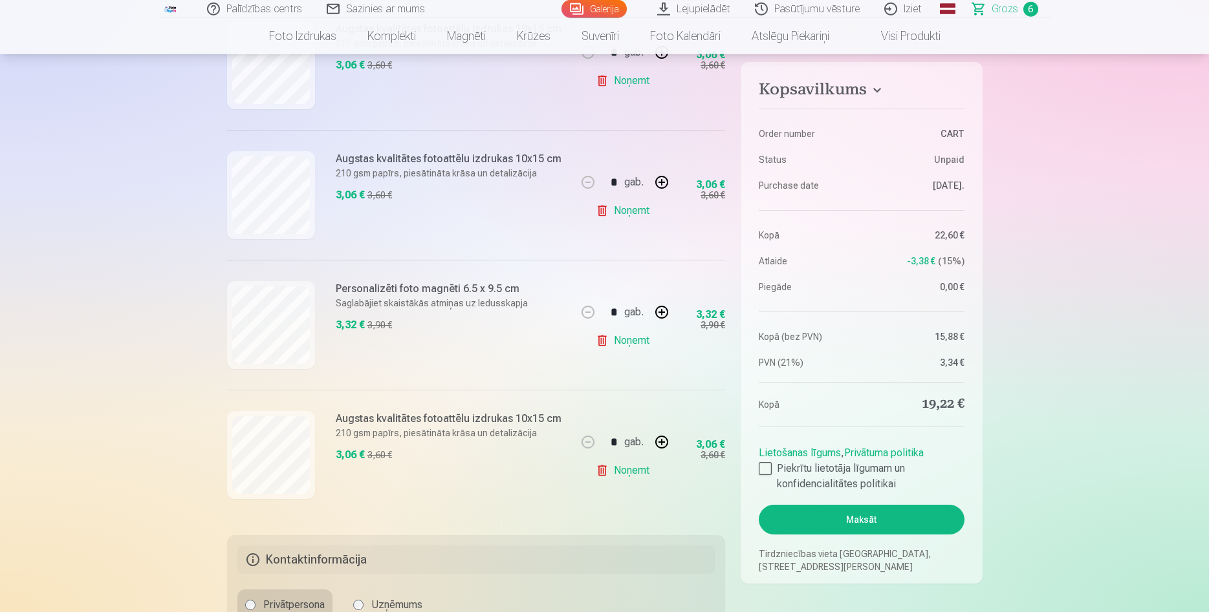
scroll to position [594, 0]
click at [633, 471] on link "Noņemt" at bounding box center [625, 468] width 59 height 26
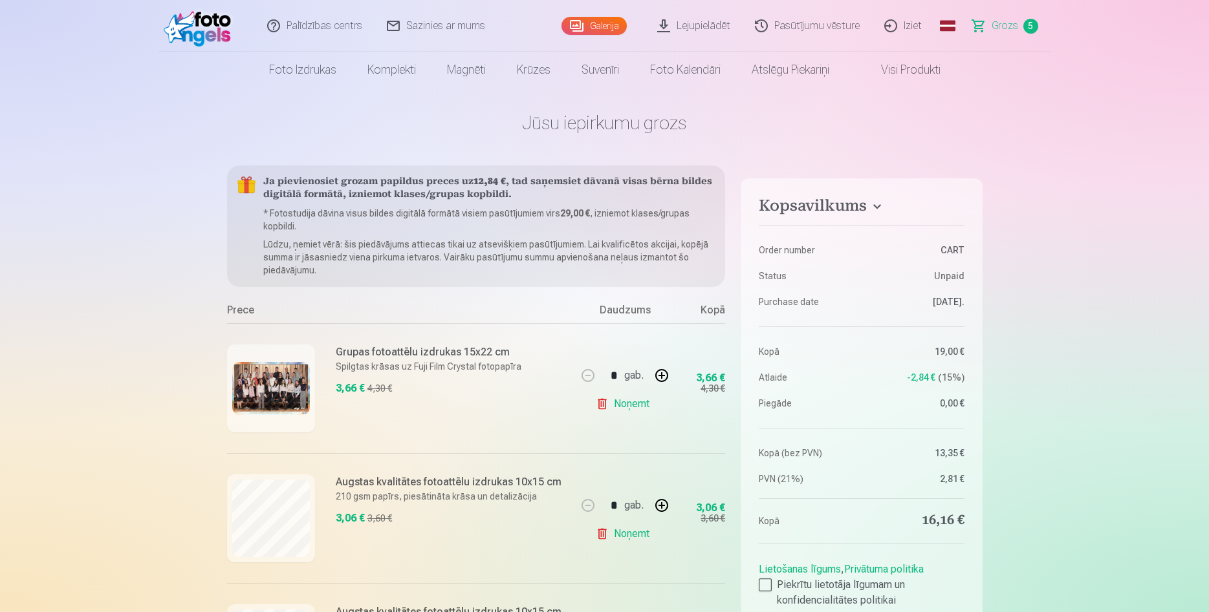
scroll to position [0, 0]
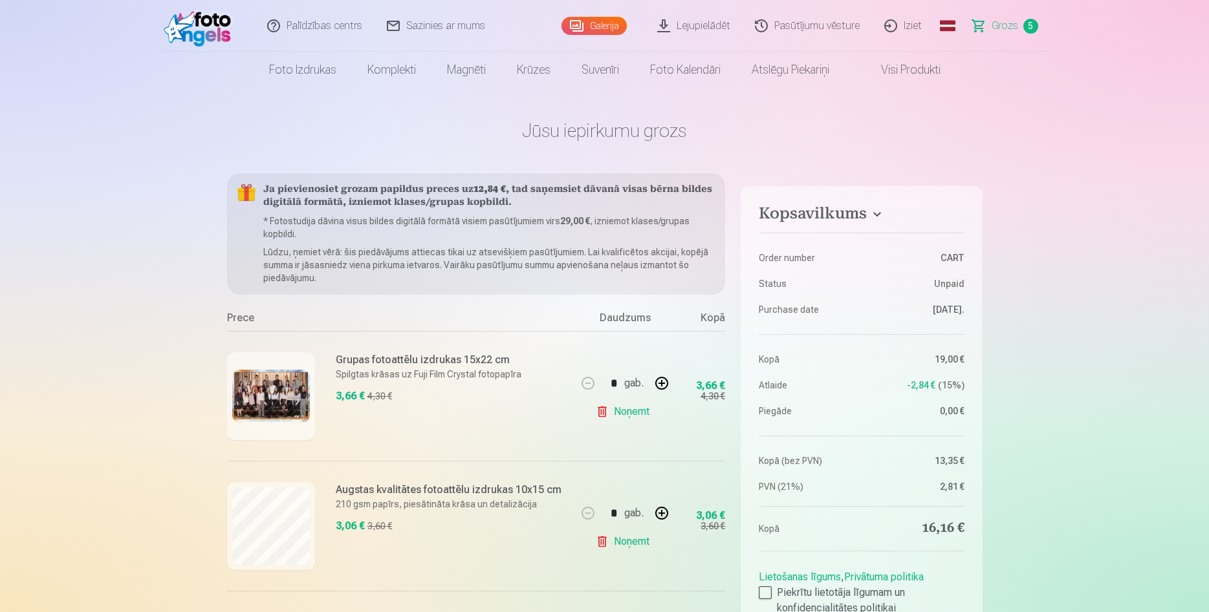
click at [213, 23] on img at bounding box center [201, 25] width 74 height 41
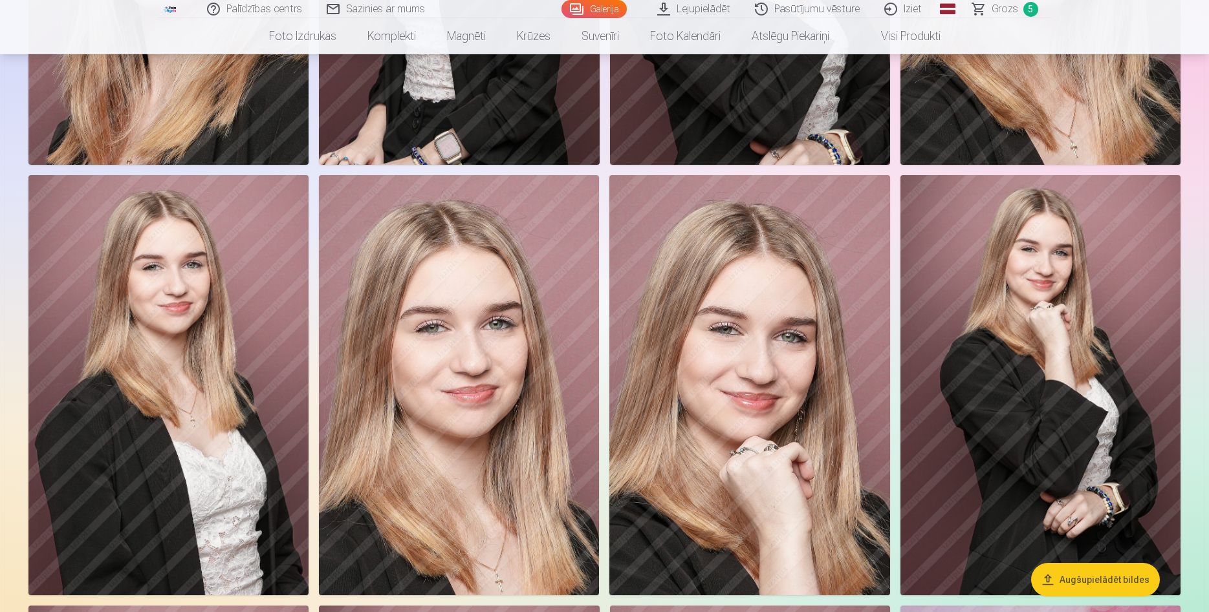
scroll to position [1847, 0]
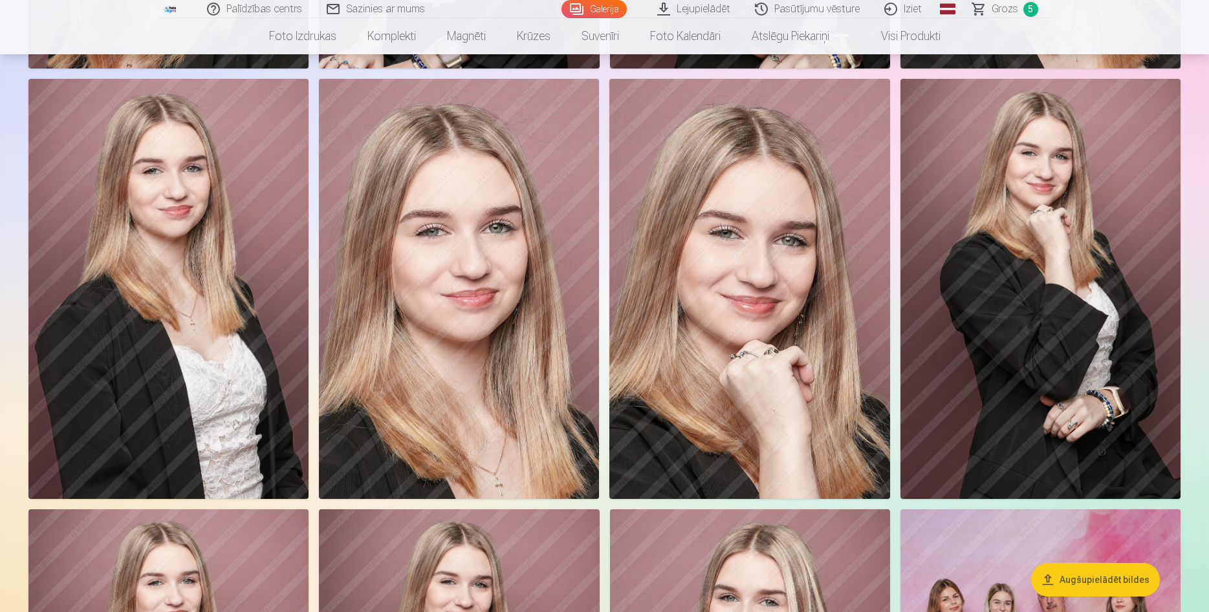
click at [1025, 321] on img at bounding box center [1040, 289] width 280 height 420
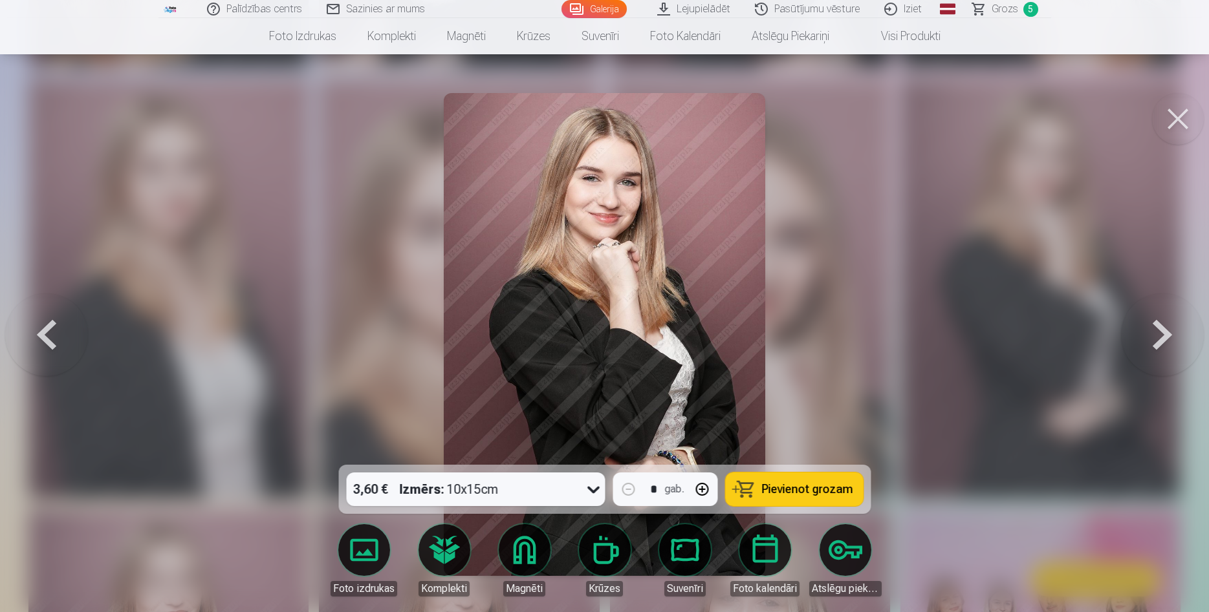
click at [804, 489] on span "Pievienot grozam" at bounding box center [806, 490] width 91 height 12
click at [1170, 107] on button at bounding box center [1178, 119] width 52 height 52
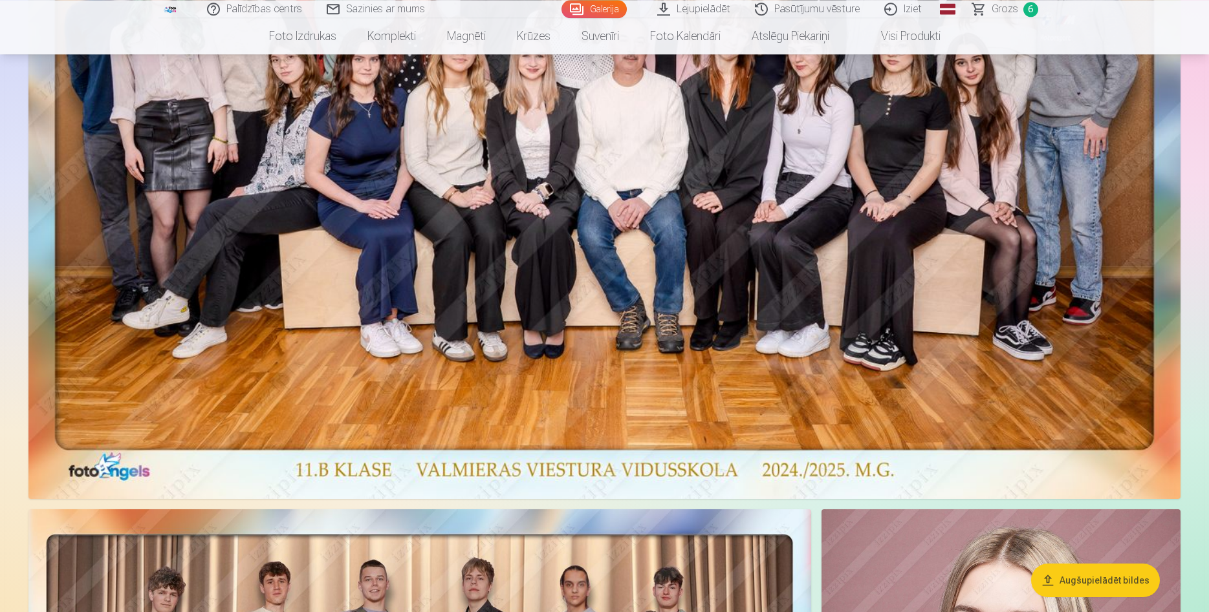
scroll to position [396, 0]
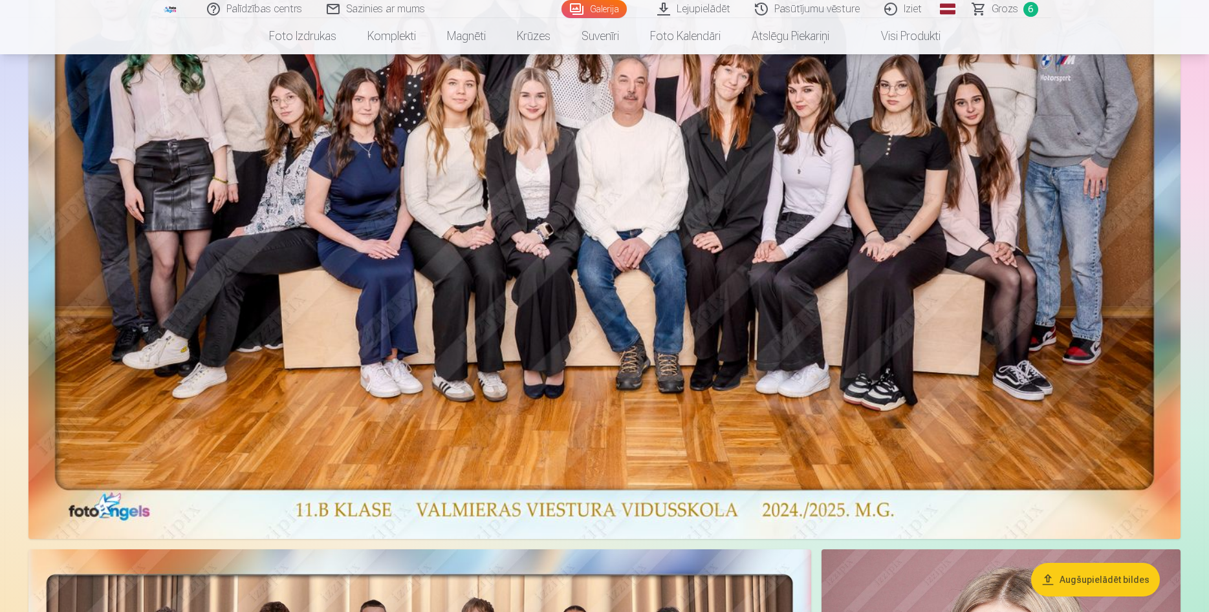
click at [1015, 12] on span "Grozs" at bounding box center [1004, 9] width 27 height 16
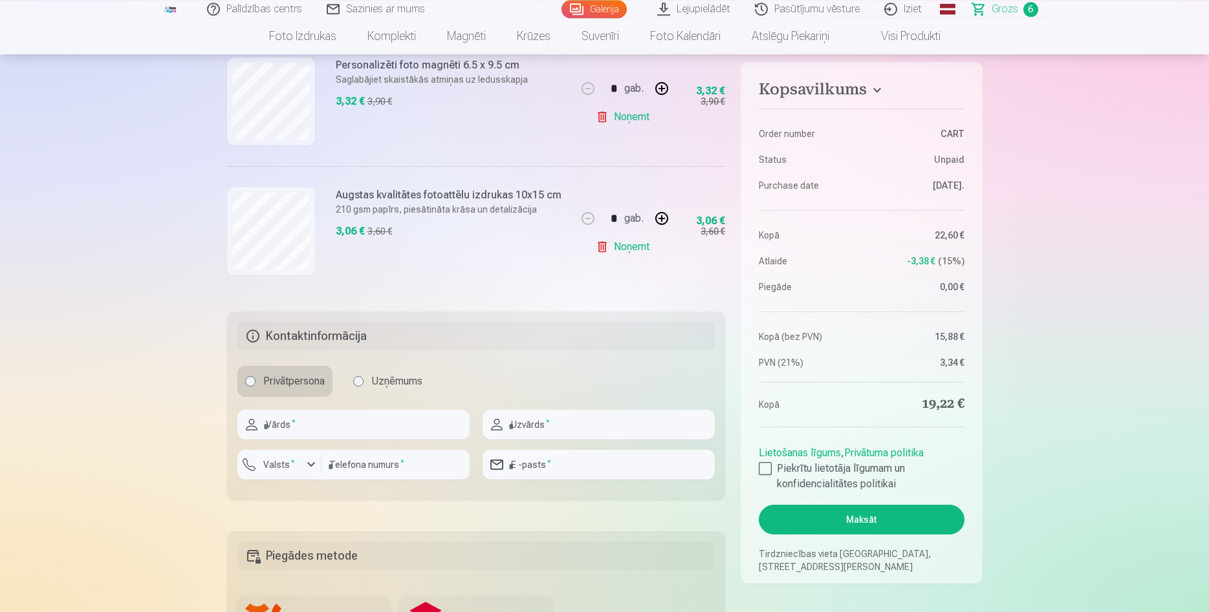
scroll to position [857, 0]
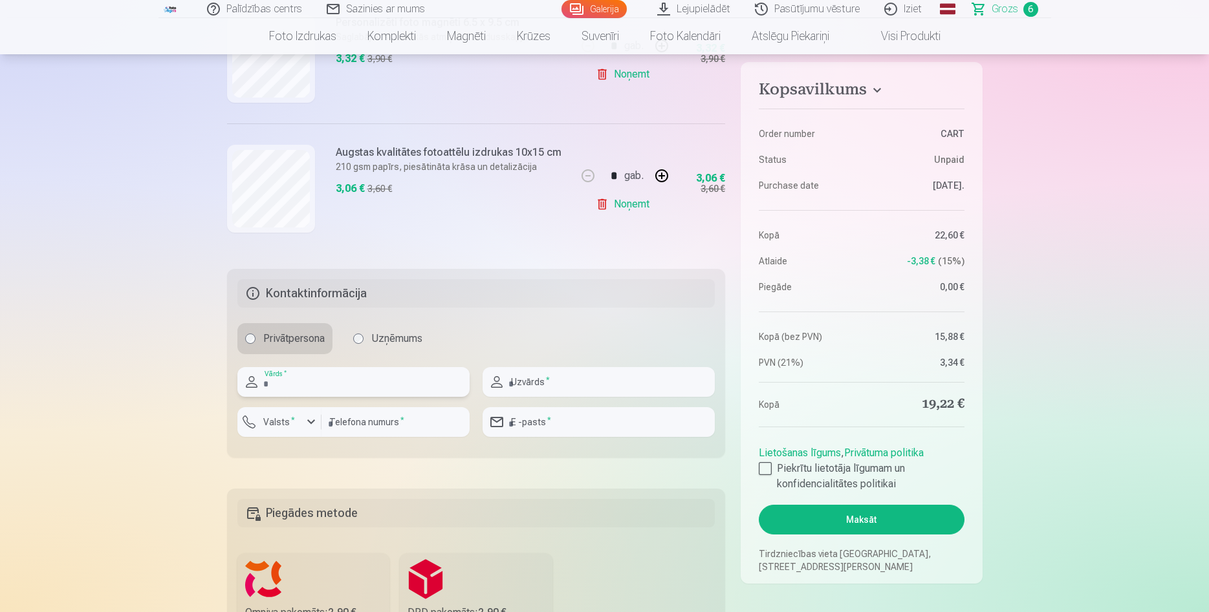
click at [378, 391] on input "text" at bounding box center [353, 382] width 232 height 30
type input "****"
type input "*****"
click at [528, 384] on input "*****" at bounding box center [598, 382] width 232 height 30
type input "******"
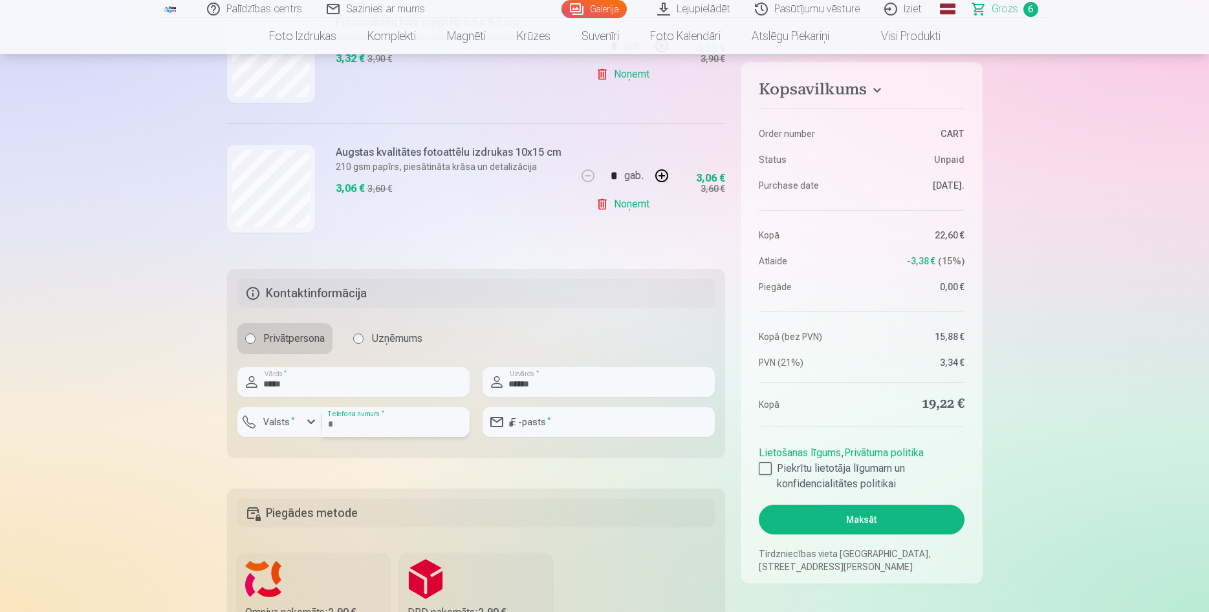
click at [345, 425] on input "number" at bounding box center [395, 422] width 148 height 30
type input "********"
click at [343, 422] on input "********" at bounding box center [395, 422] width 148 height 30
click at [330, 425] on input "********" at bounding box center [395, 422] width 148 height 30
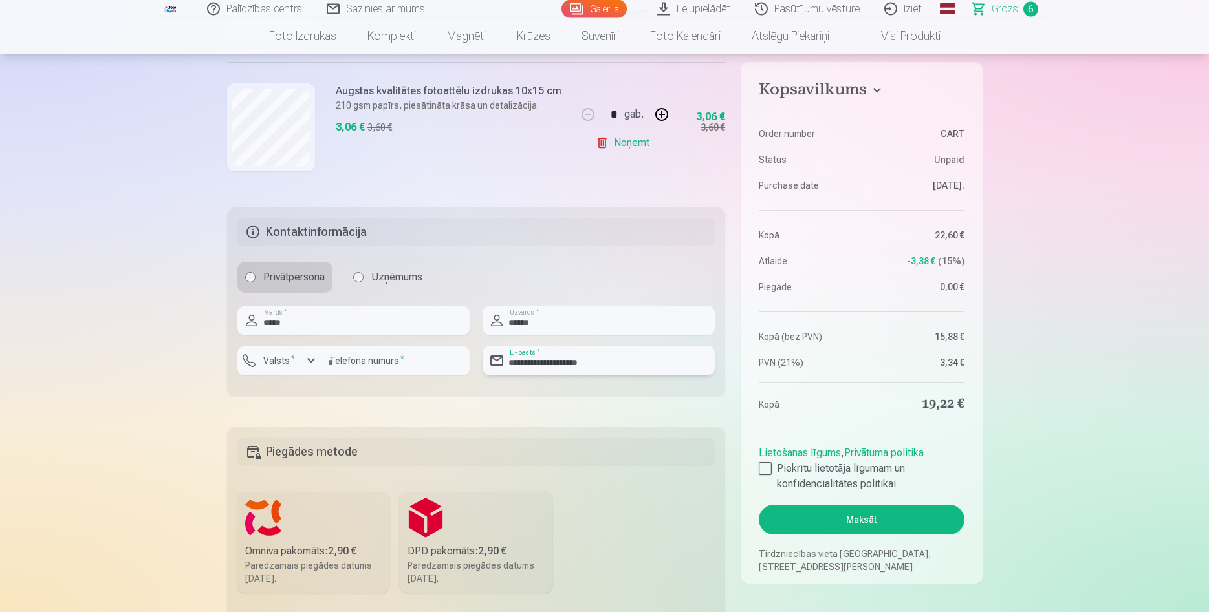
scroll to position [1055, 0]
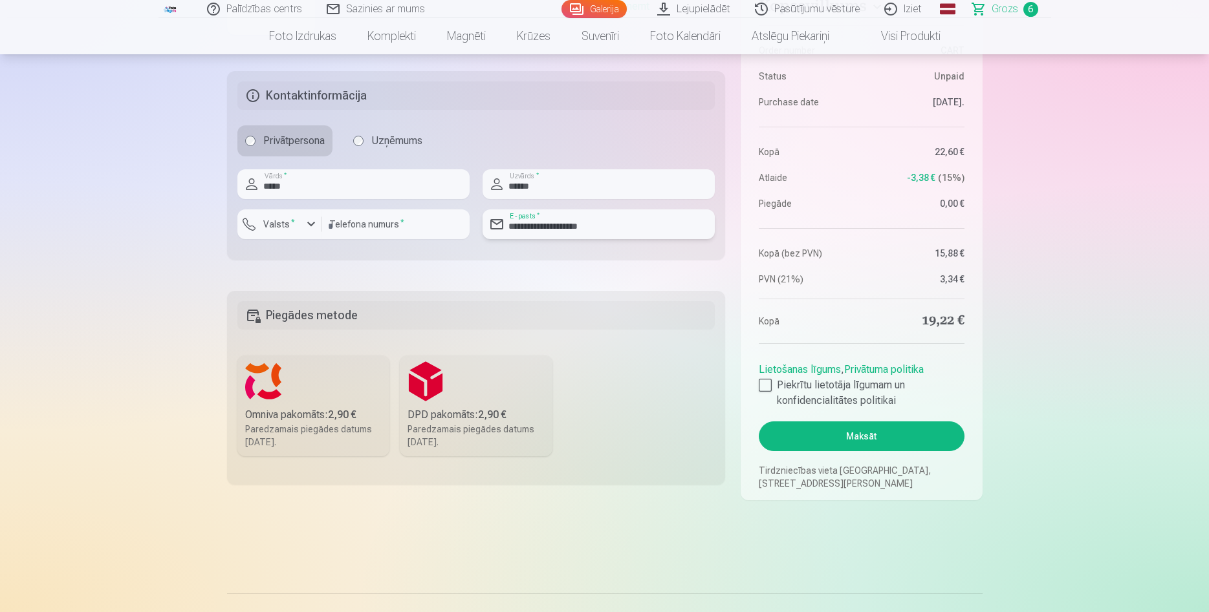
type input "**********"
click at [320, 411] on div "Omniva pakomāts : 2,90 €" at bounding box center [313, 415] width 137 height 16
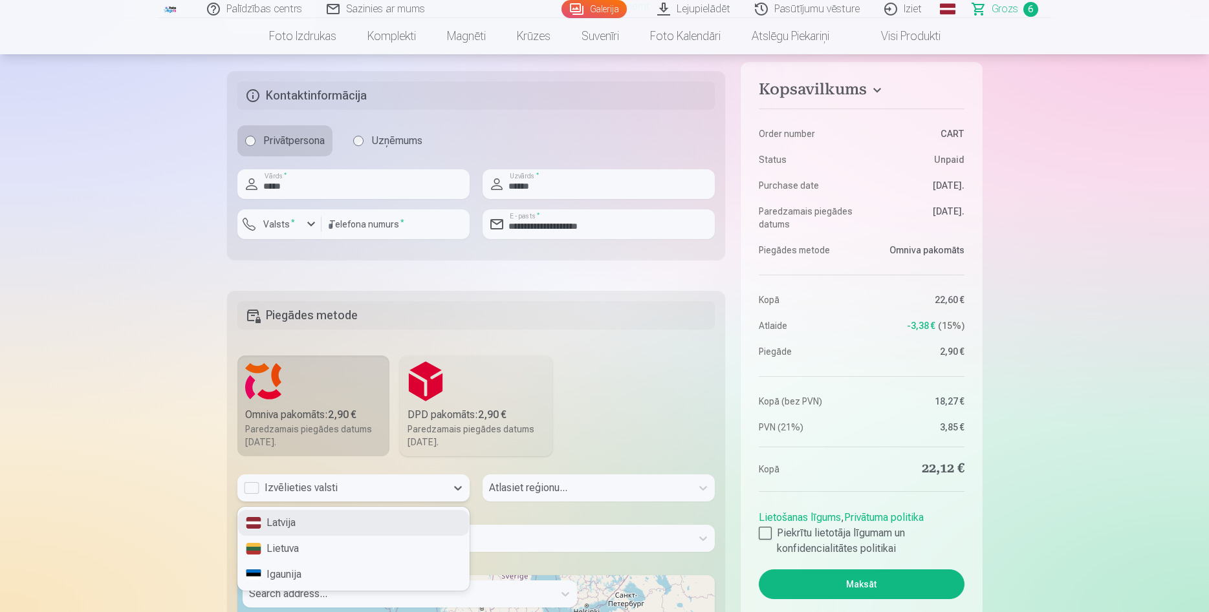
click at [417, 480] on div "Izvēlieties valsti" at bounding box center [341, 488] width 209 height 27
click at [339, 522] on div "Latvija" at bounding box center [353, 523] width 231 height 26
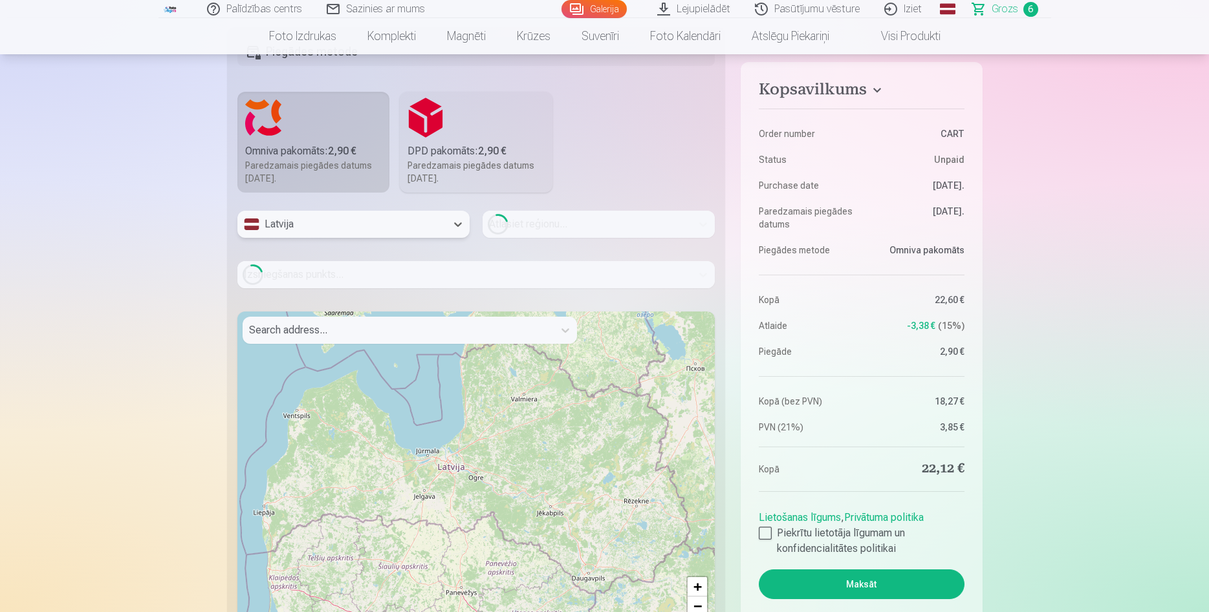
scroll to position [1385, 0]
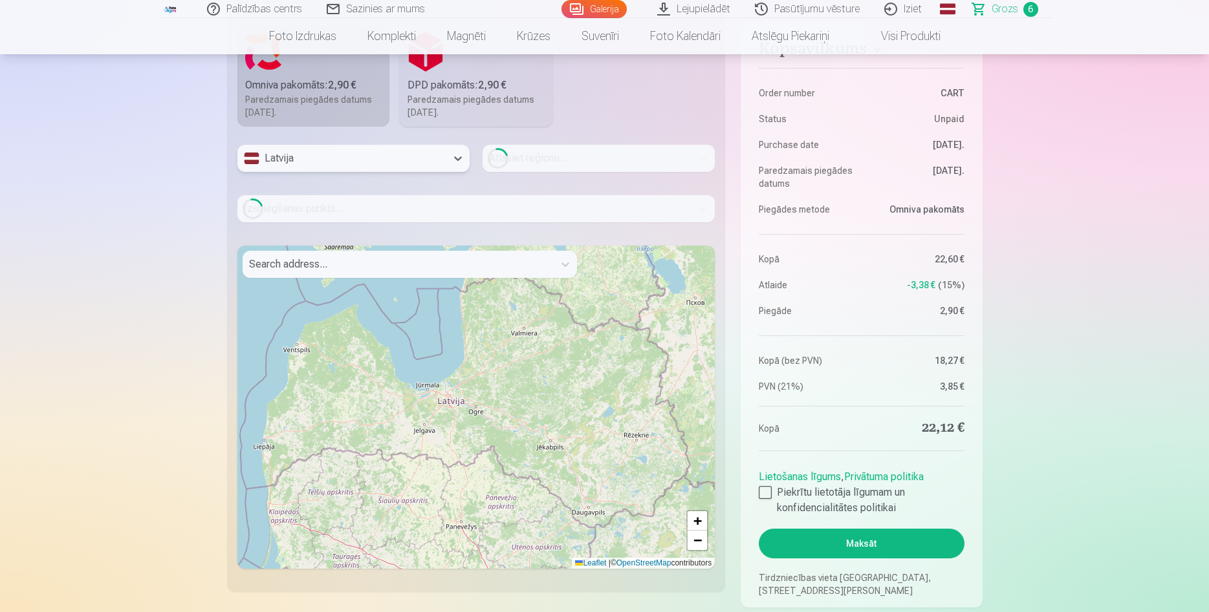
click at [287, 269] on div at bounding box center [398, 264] width 298 height 18
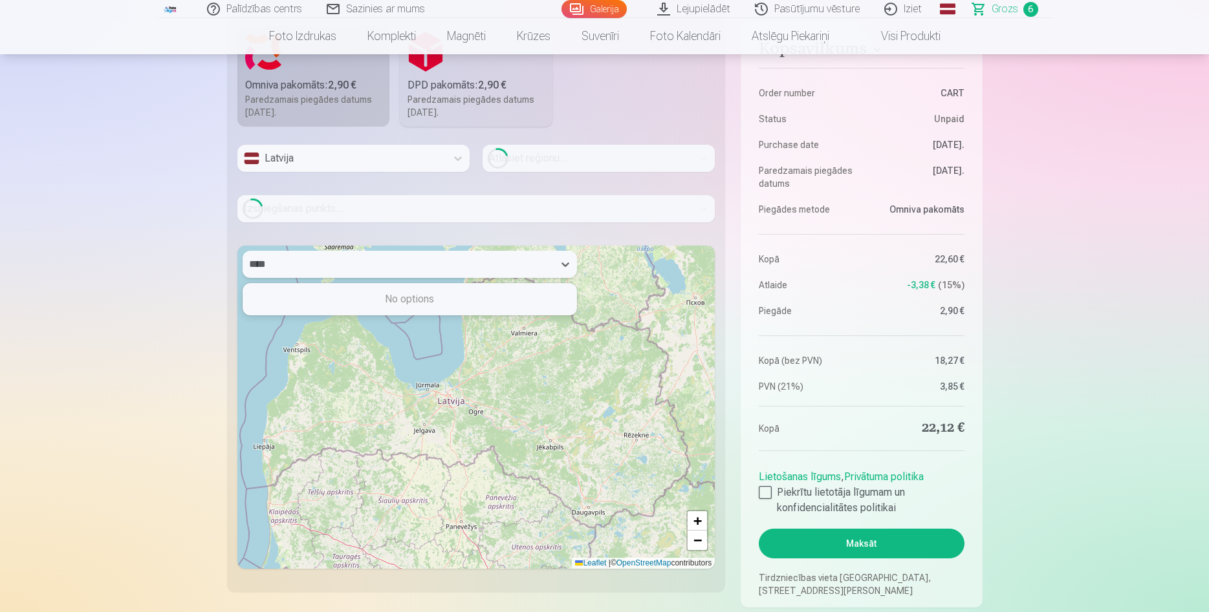
type input "****"
click at [316, 210] on div "Loading..." at bounding box center [476, 208] width 478 height 27
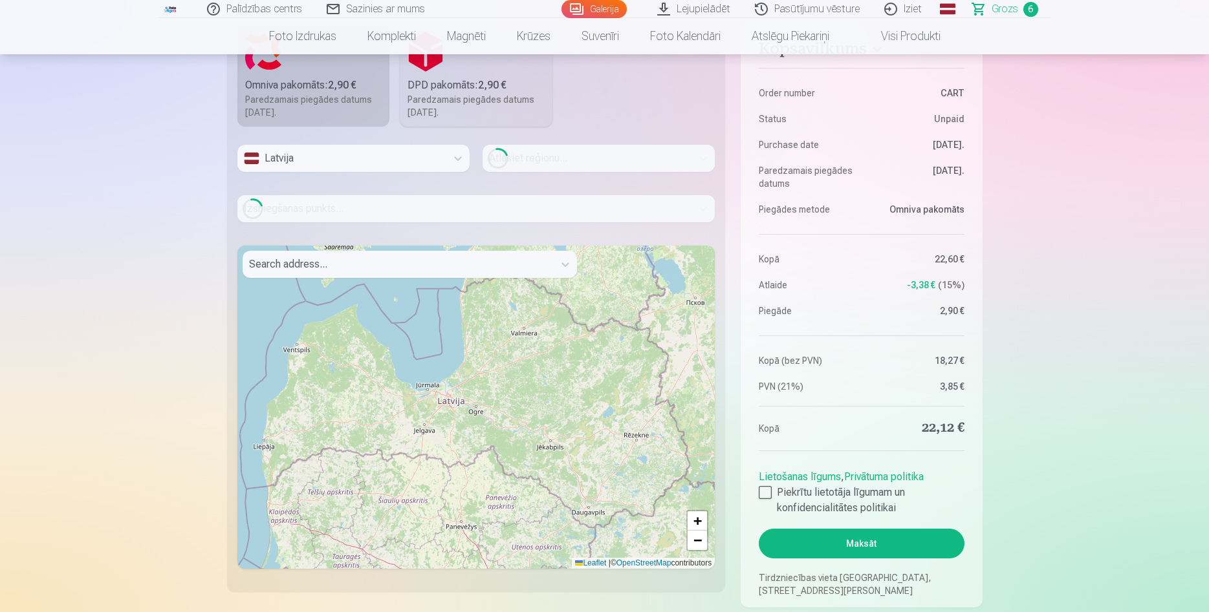
click at [287, 170] on div "Latvija" at bounding box center [341, 158] width 209 height 27
click at [290, 199] on div "Latvija" at bounding box center [353, 193] width 231 height 26
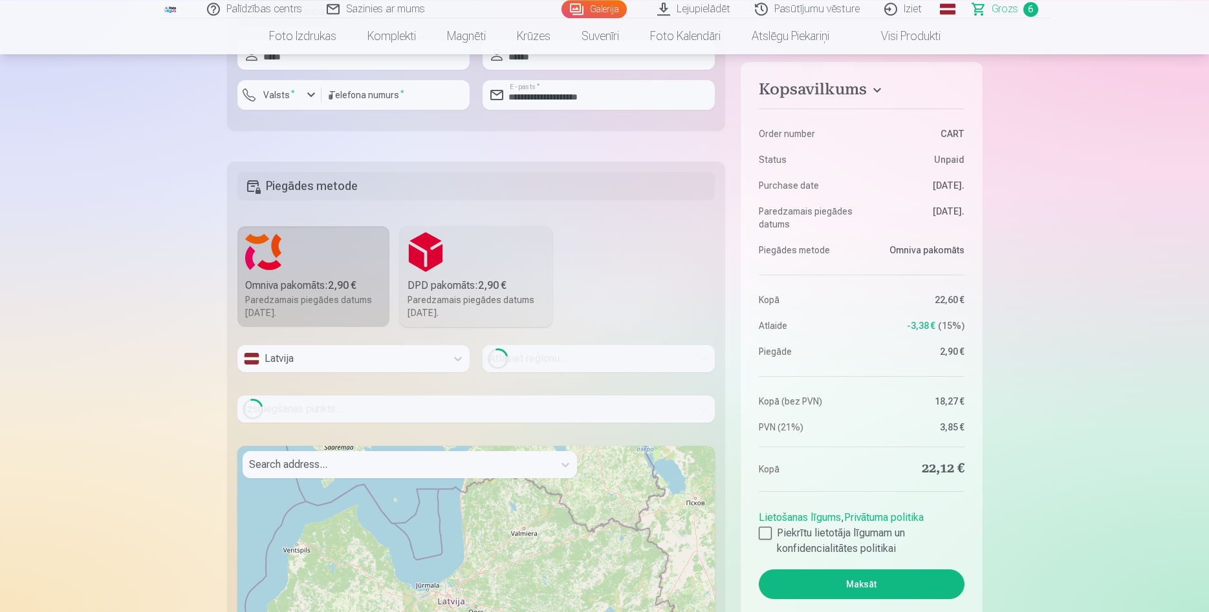
scroll to position [1187, 0]
click at [559, 361] on div "Atlasiet reģionu..." at bounding box center [598, 362] width 232 height 38
click at [561, 357] on div "Atlasiet reģionu..." at bounding box center [598, 362] width 232 height 38
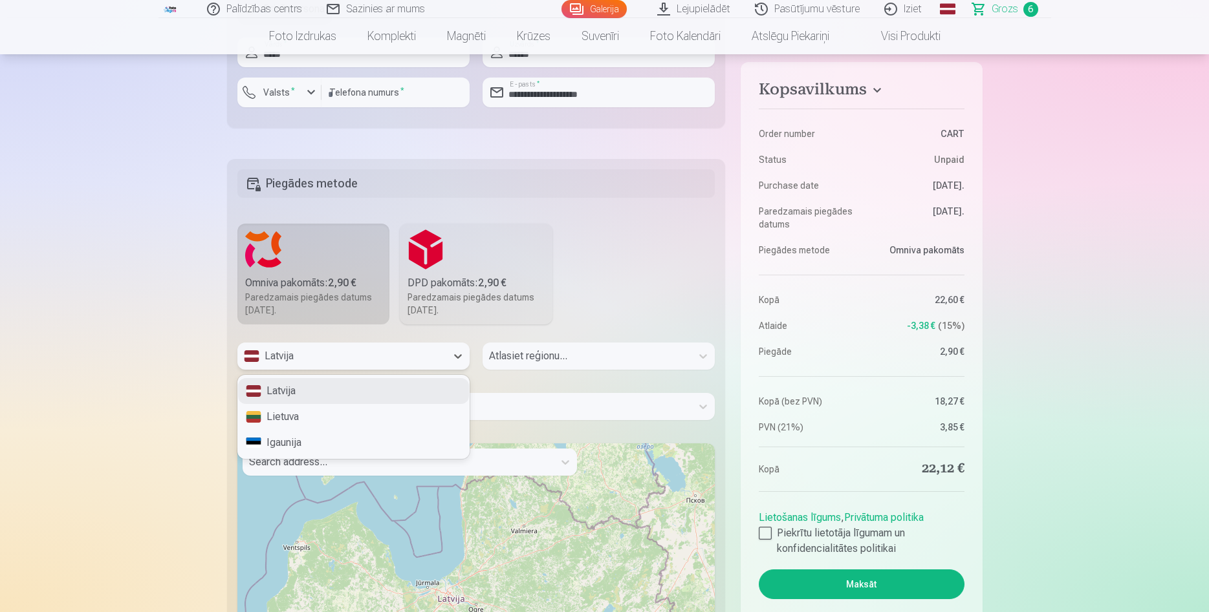
click at [422, 349] on div "Latvija" at bounding box center [341, 356] width 209 height 27
click at [412, 387] on div "Latvija" at bounding box center [353, 391] width 231 height 26
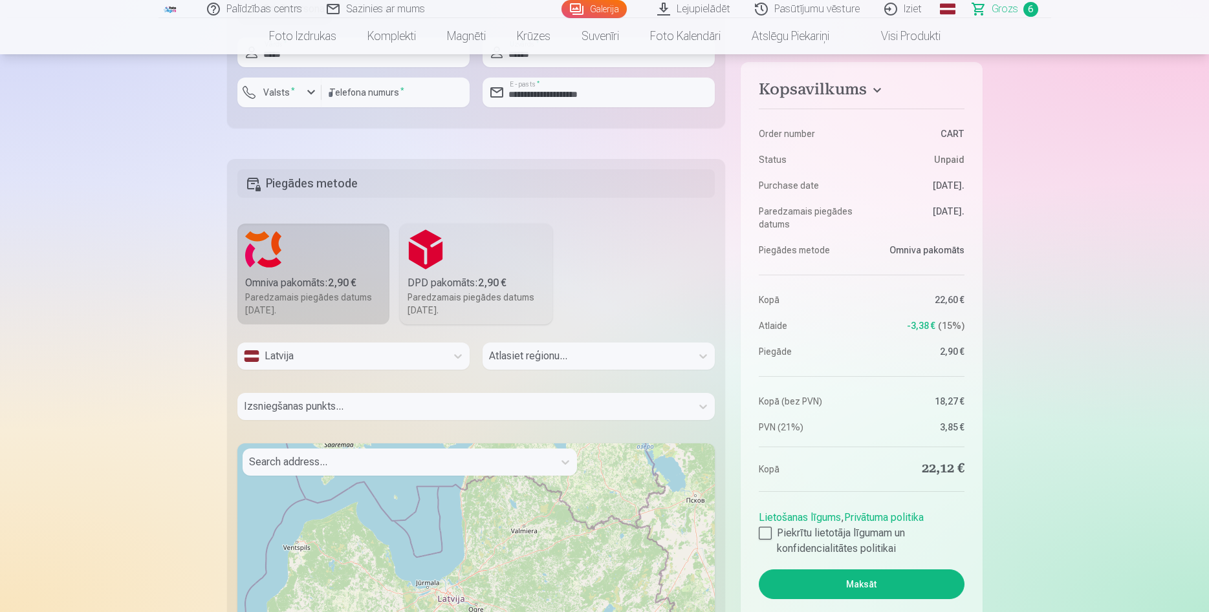
click at [566, 348] on div "Atlasiet reģionu..." at bounding box center [598, 362] width 232 height 38
click at [567, 361] on div "Atlasiet reģionu..." at bounding box center [598, 362] width 232 height 38
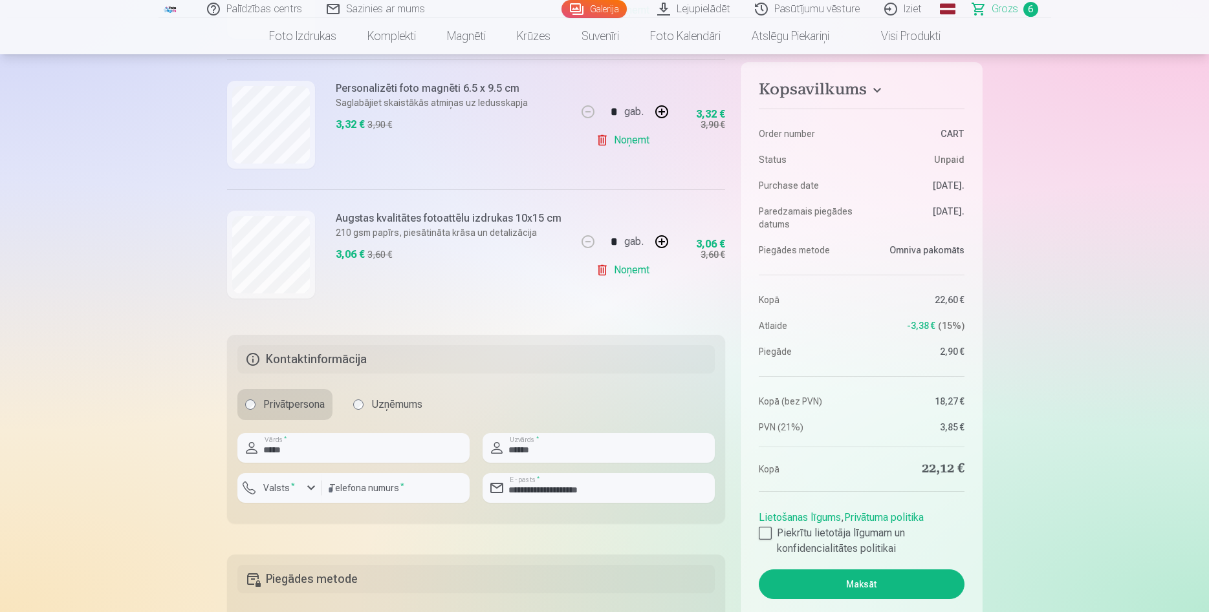
click at [1015, 6] on span "Grozs" at bounding box center [1004, 9] width 27 height 16
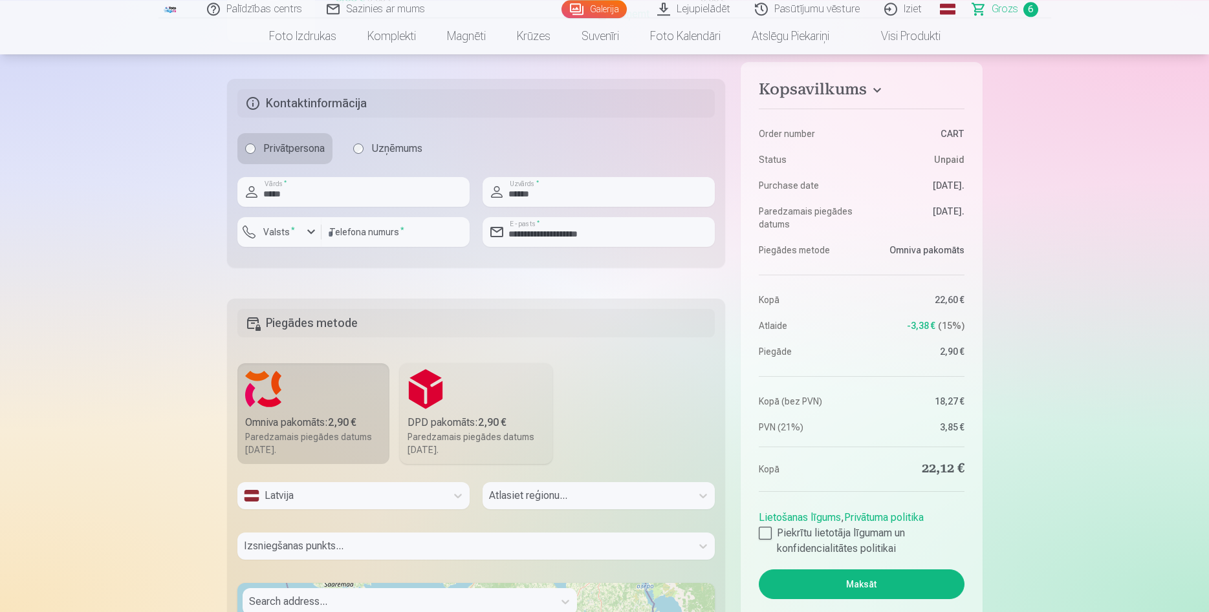
scroll to position [1121, 0]
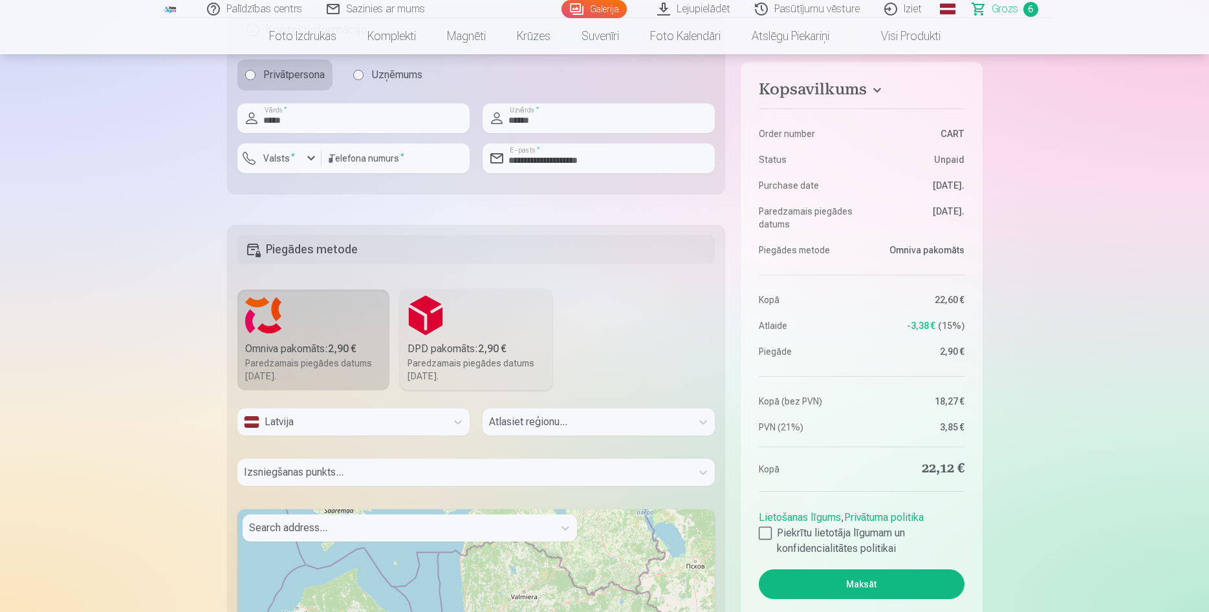
click at [550, 416] on div "Atlasiet reģionu..." at bounding box center [598, 428] width 232 height 38
drag, startPoint x: 552, startPoint y: 418, endPoint x: 502, endPoint y: 433, distance: 52.6
click at [542, 425] on div "Atlasiet reģionu..." at bounding box center [598, 428] width 232 height 38
drag, startPoint x: 428, startPoint y: 481, endPoint x: 424, endPoint y: 473, distance: 9.0
click at [427, 480] on div "Izsniegšanas punkts..." at bounding box center [476, 478] width 478 height 38
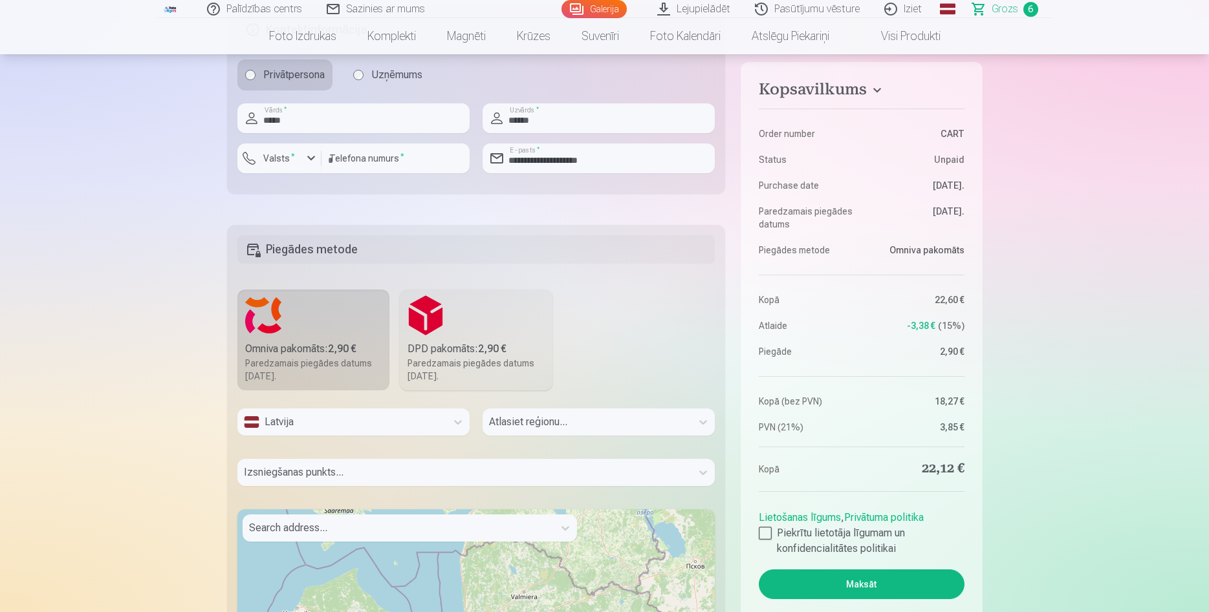
click at [424, 473] on div "Izsniegšanas punkts..." at bounding box center [476, 478] width 478 height 38
drag, startPoint x: 596, startPoint y: 413, endPoint x: 581, endPoint y: 420, distance: 17.4
click at [596, 416] on div "Atlasiet reģionu..." at bounding box center [598, 428] width 232 height 38
drag, startPoint x: 581, startPoint y: 420, endPoint x: 568, endPoint y: 431, distance: 17.0
click at [577, 424] on div "Atlasiet reģionu..." at bounding box center [598, 428] width 232 height 38
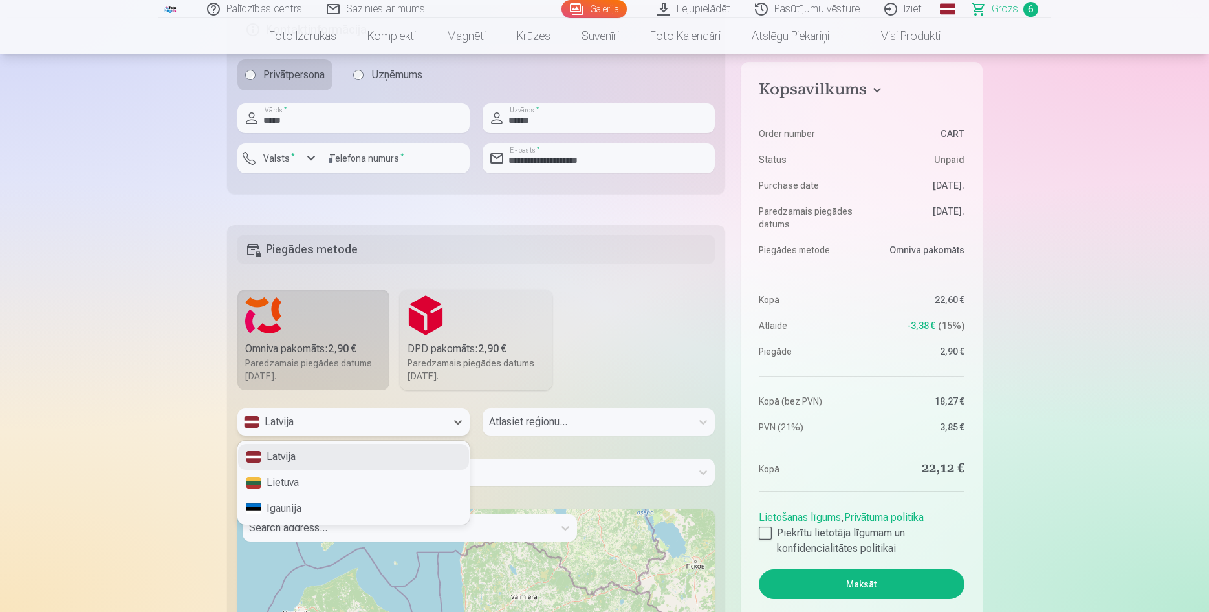
click at [361, 419] on div "Latvija" at bounding box center [342, 422] width 196 height 16
click at [460, 335] on label "DPD pakomāts : 2,90 € Paredzamais piegādes datums [DATE]." at bounding box center [476, 340] width 153 height 101
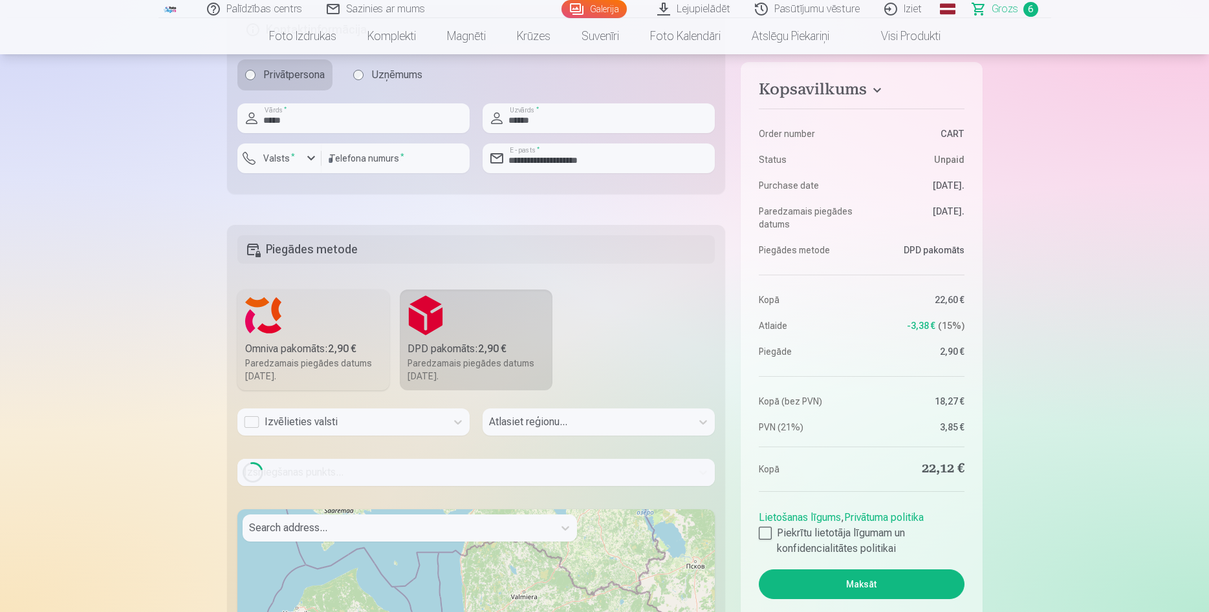
click at [440, 429] on div "Izvēlieties valsti" at bounding box center [341, 422] width 209 height 27
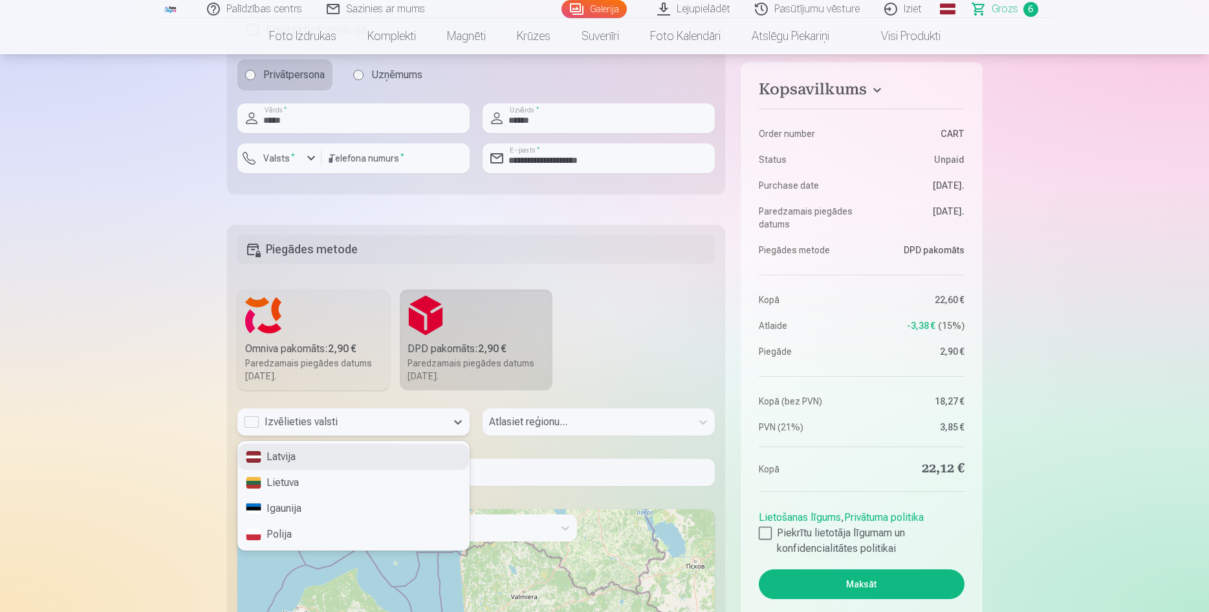
click at [416, 457] on div "Latvija" at bounding box center [353, 457] width 231 height 26
